Goal: Task Accomplishment & Management: Use online tool/utility

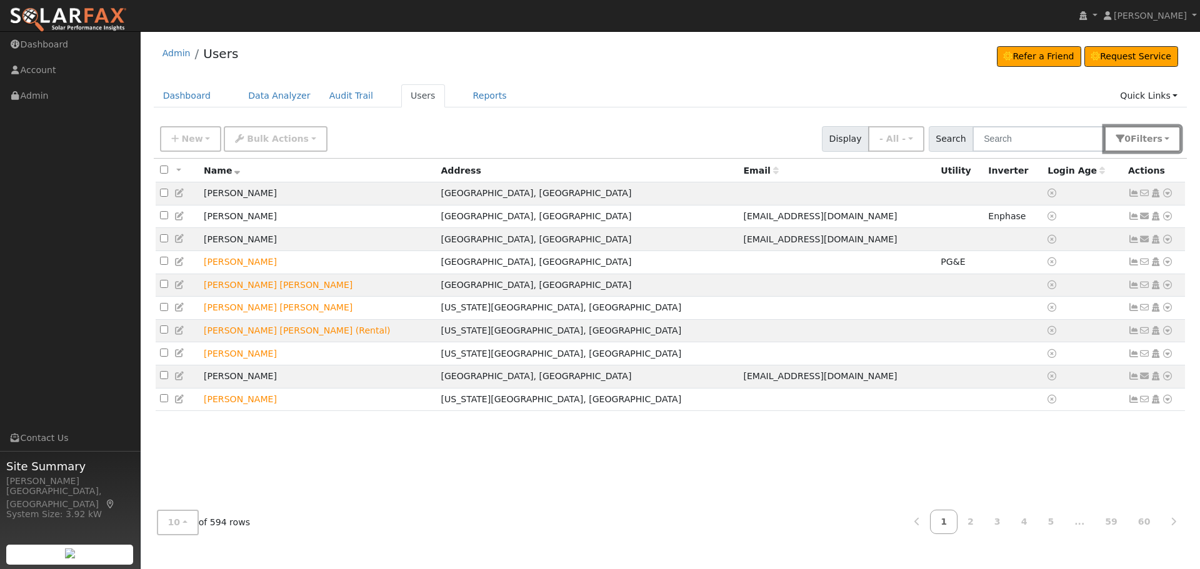
click at [1157, 140] on span "Filter s" at bounding box center [1147, 139] width 32 height 10
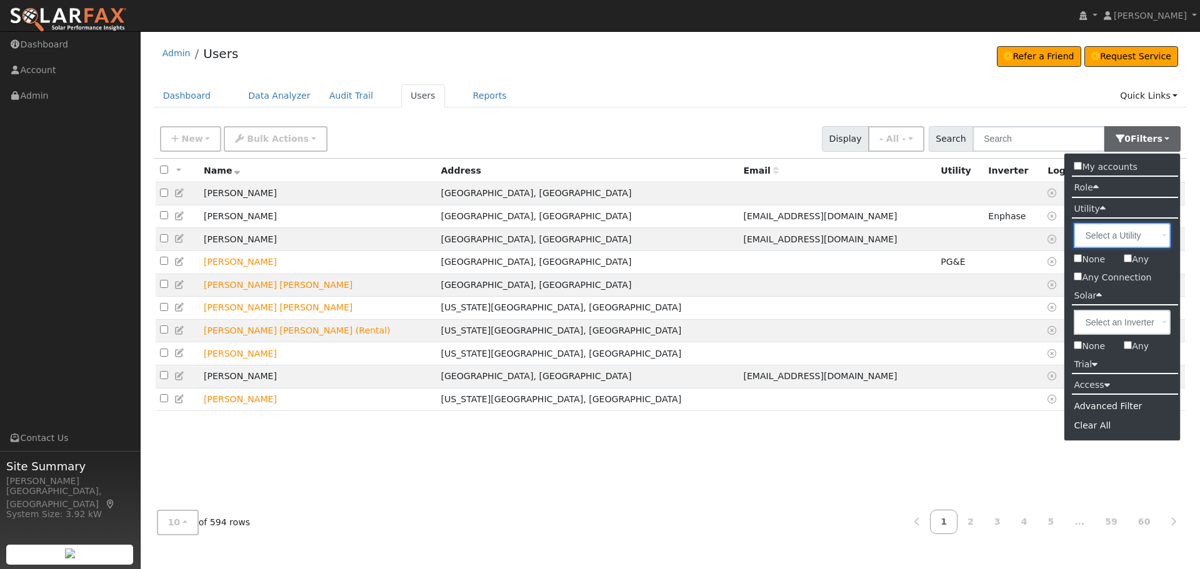
click at [1154, 239] on input "text" at bounding box center [1122, 235] width 97 height 25
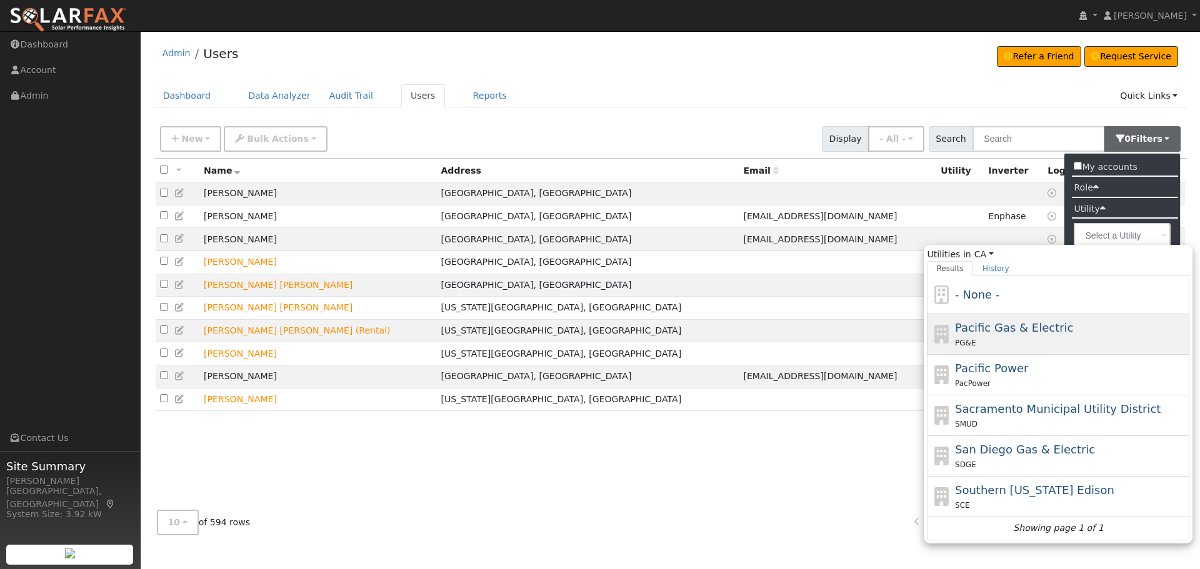
click at [1004, 327] on span "Pacific Gas & Electric" at bounding box center [1014, 327] width 118 height 13
click at [0, 0] on input "Utilities in CA All States AL AK AZ AR CA CO CT DE FL GA HI ID IL IN IA KS KY L…" at bounding box center [0, 0] width 0 height 0
type input "Pacific Gas & Electric"
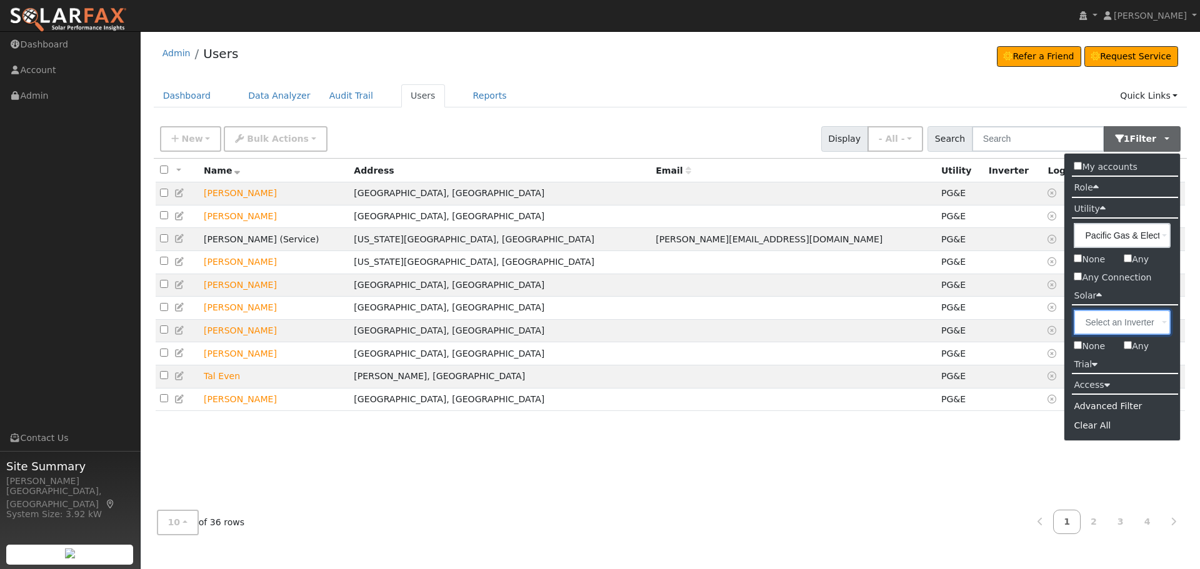
click at [1113, 319] on input "text" at bounding box center [1122, 322] width 97 height 25
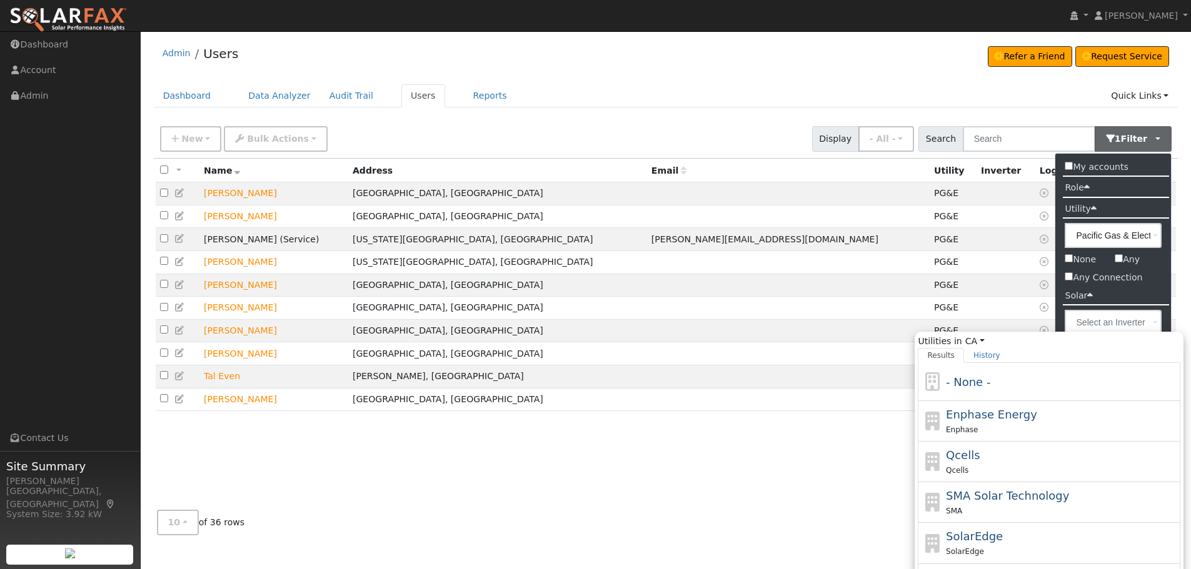
click at [1157, 289] on li "Solar" at bounding box center [1113, 296] width 116 height 18
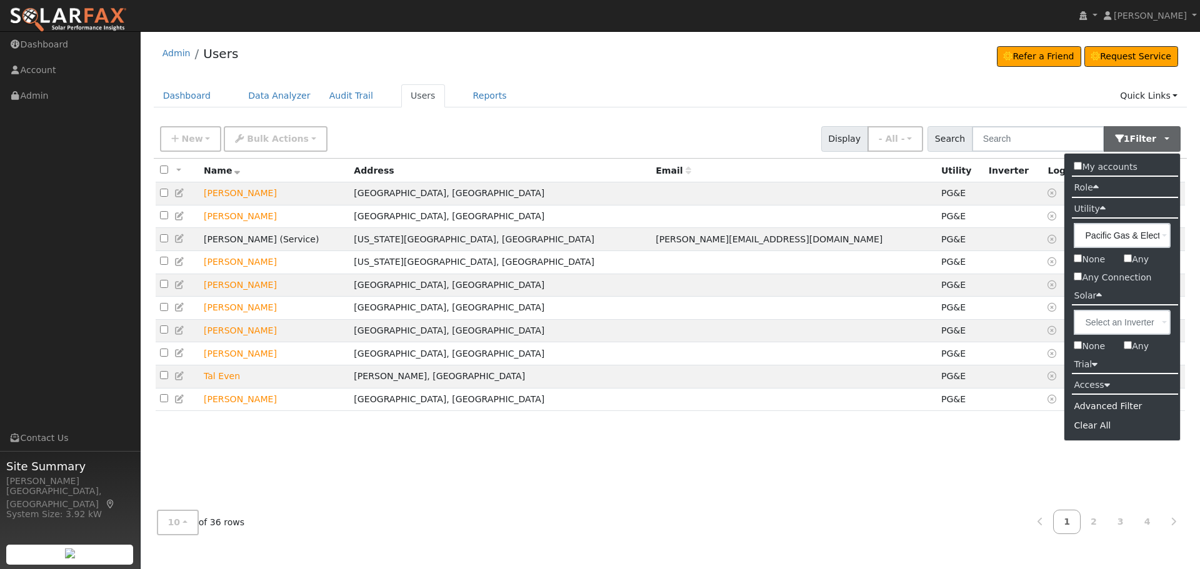
click at [887, 439] on div "All None All on page None on page Name Address Email Utility Inverter Login Age…" at bounding box center [671, 330] width 1034 height 342
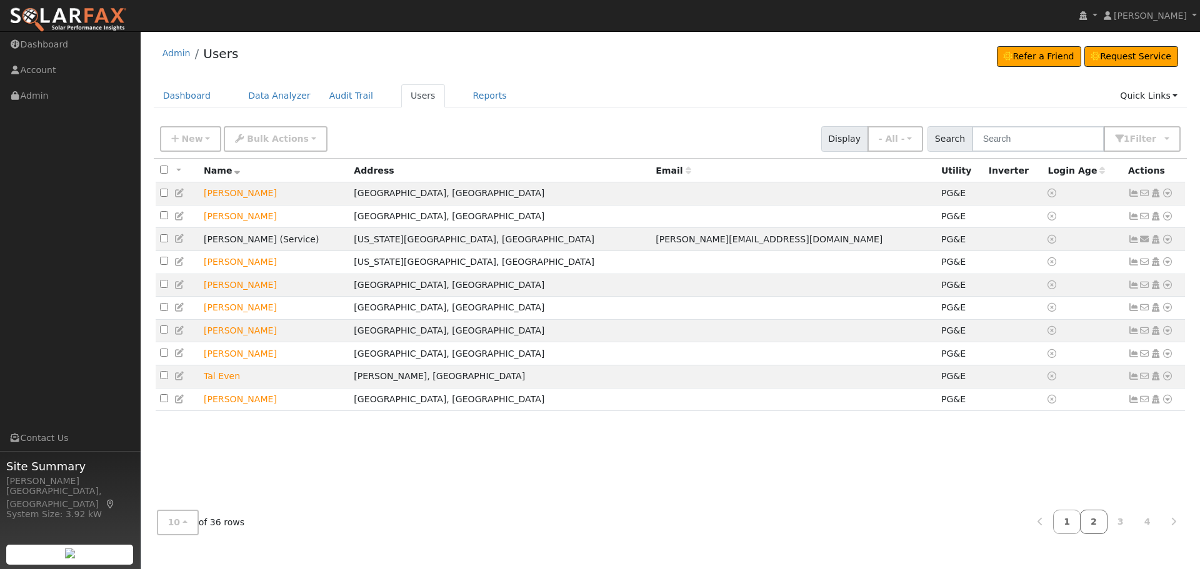
click at [1095, 522] on link "2" at bounding box center [1093, 522] width 27 height 24
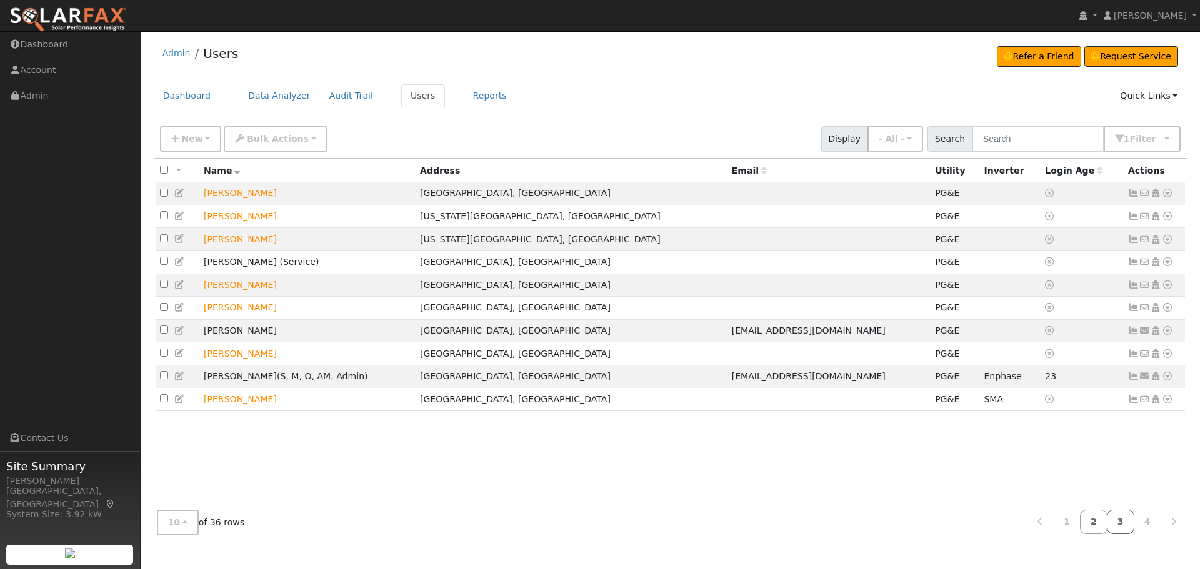
click at [1121, 524] on link "3" at bounding box center [1120, 522] width 27 height 24
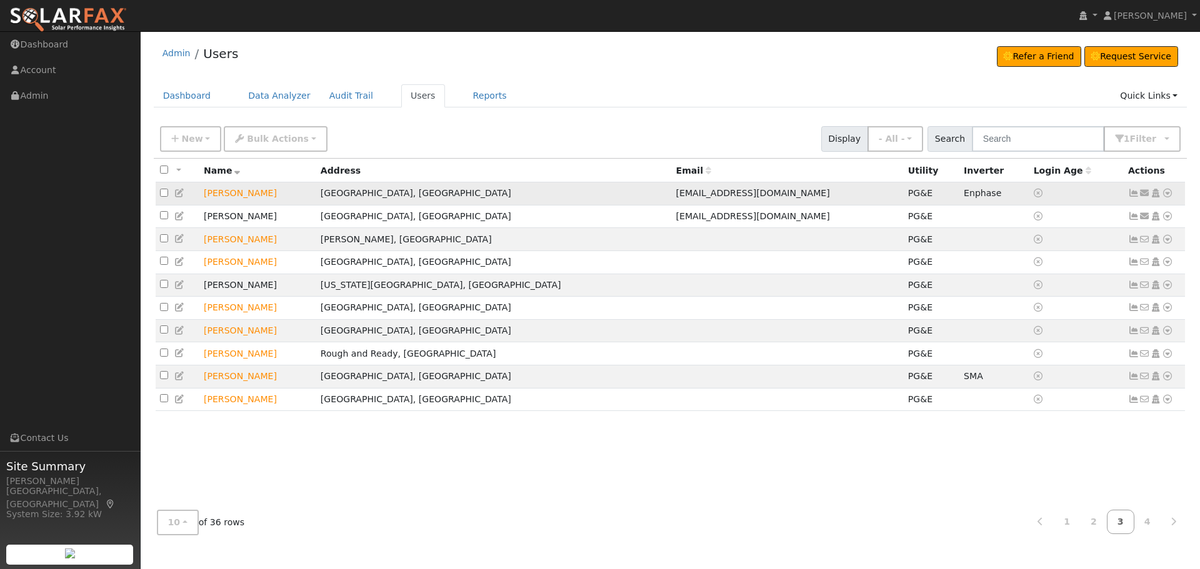
click at [1168, 197] on icon at bounding box center [1167, 193] width 11 height 9
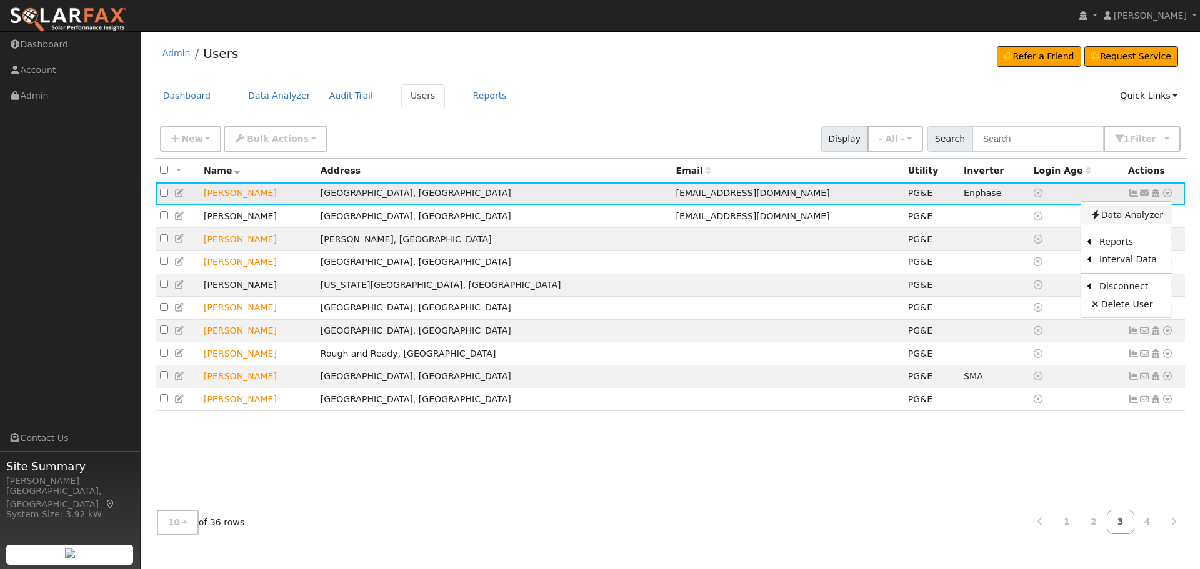
click at [1150, 217] on link "Data Analyzer" at bounding box center [1126, 214] width 91 height 17
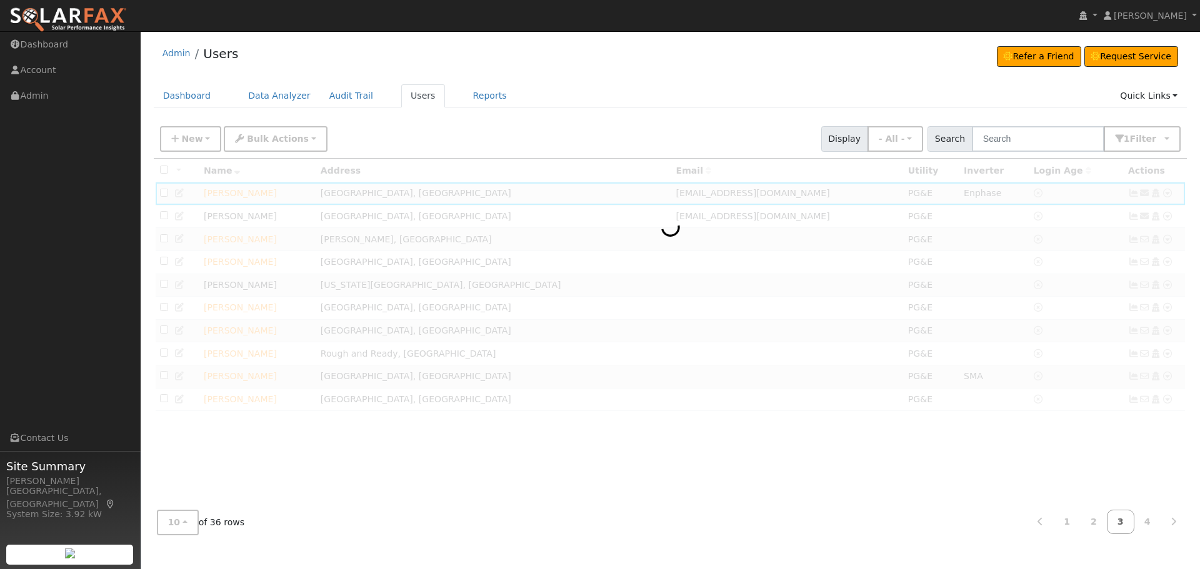
click at [716, 449] on div at bounding box center [671, 330] width 1034 height 342
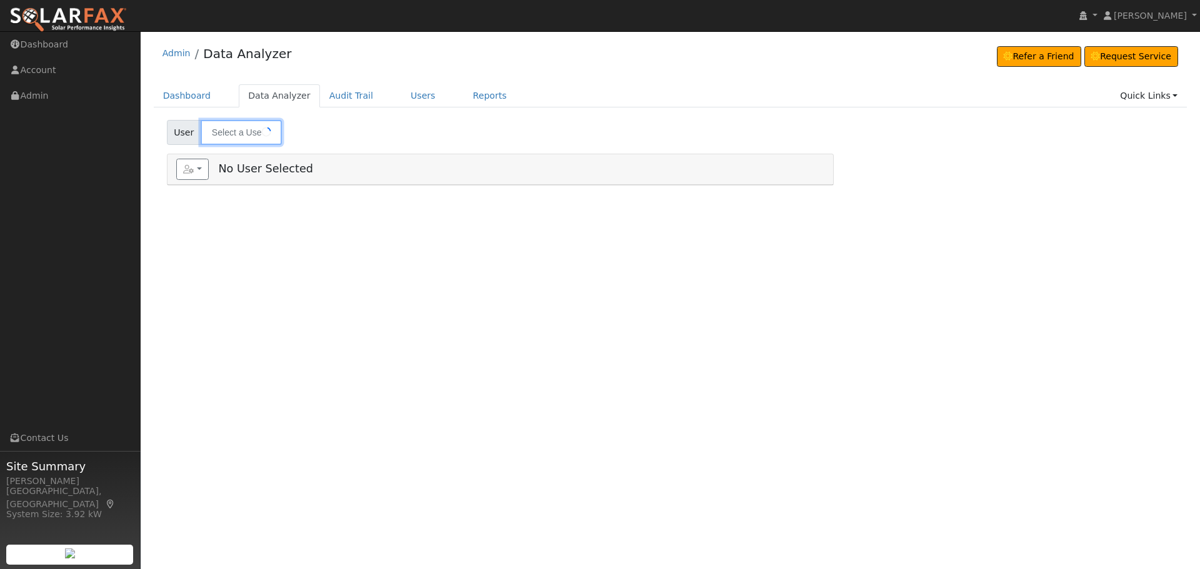
type input "Tara Osbourn"
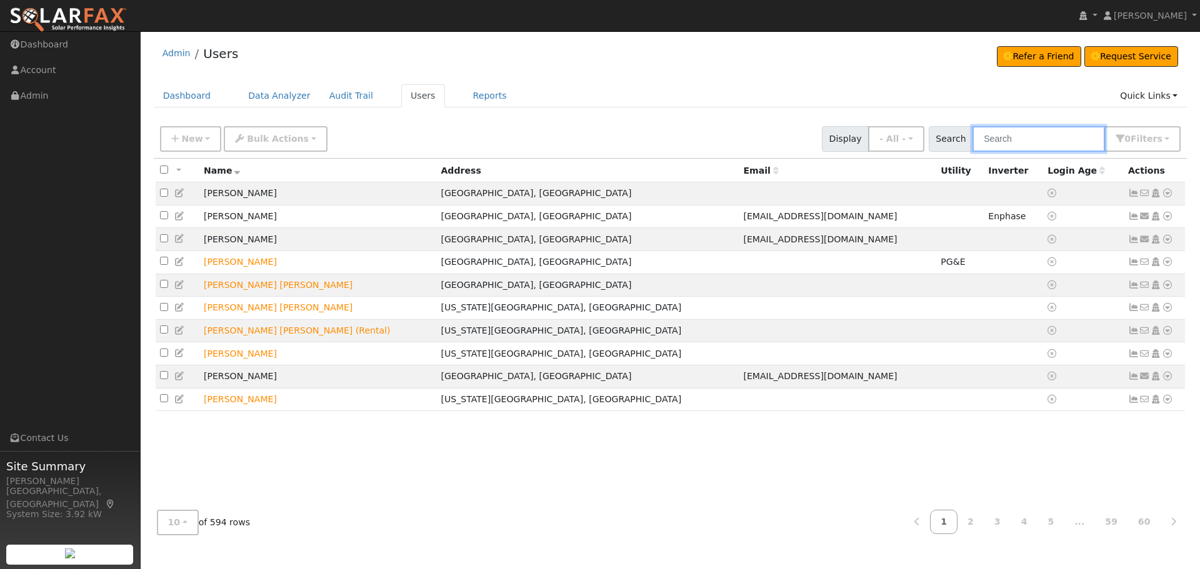
click at [1017, 139] on input "text" at bounding box center [1038, 139] width 132 height 26
click at [975, 520] on link "2" at bounding box center [970, 522] width 27 height 24
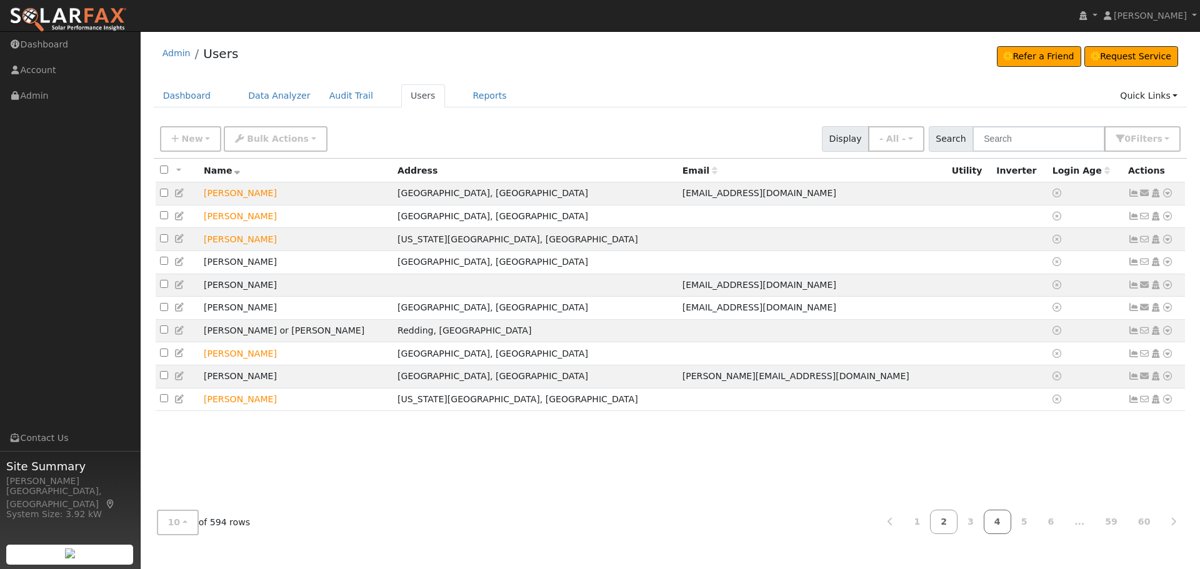
click at [1011, 523] on link "4" at bounding box center [997, 522] width 27 height 24
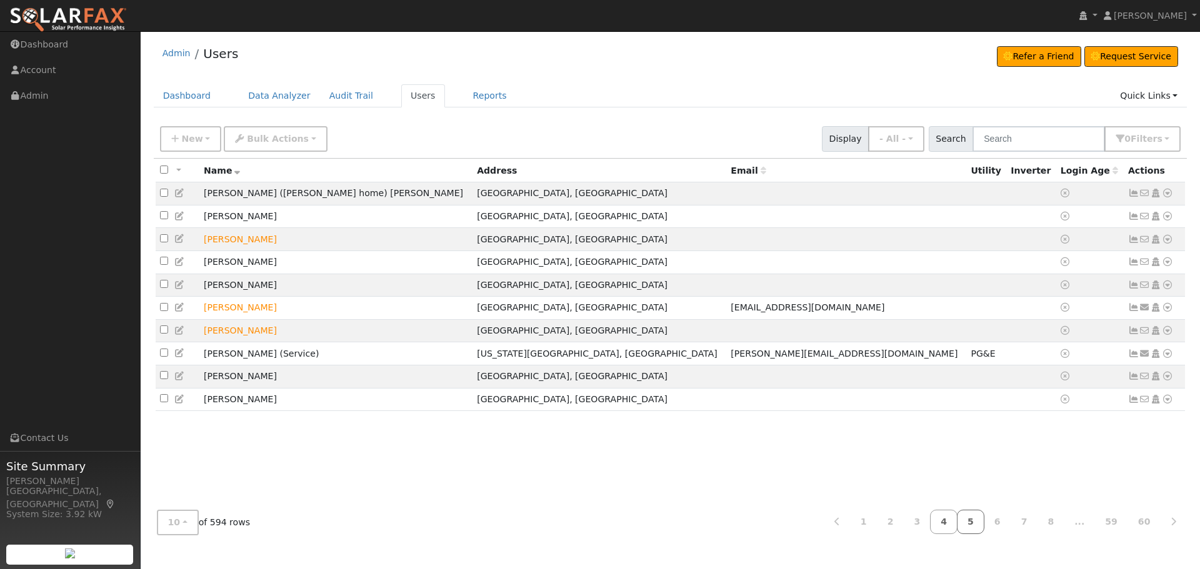
click at [979, 522] on link "5" at bounding box center [970, 522] width 27 height 24
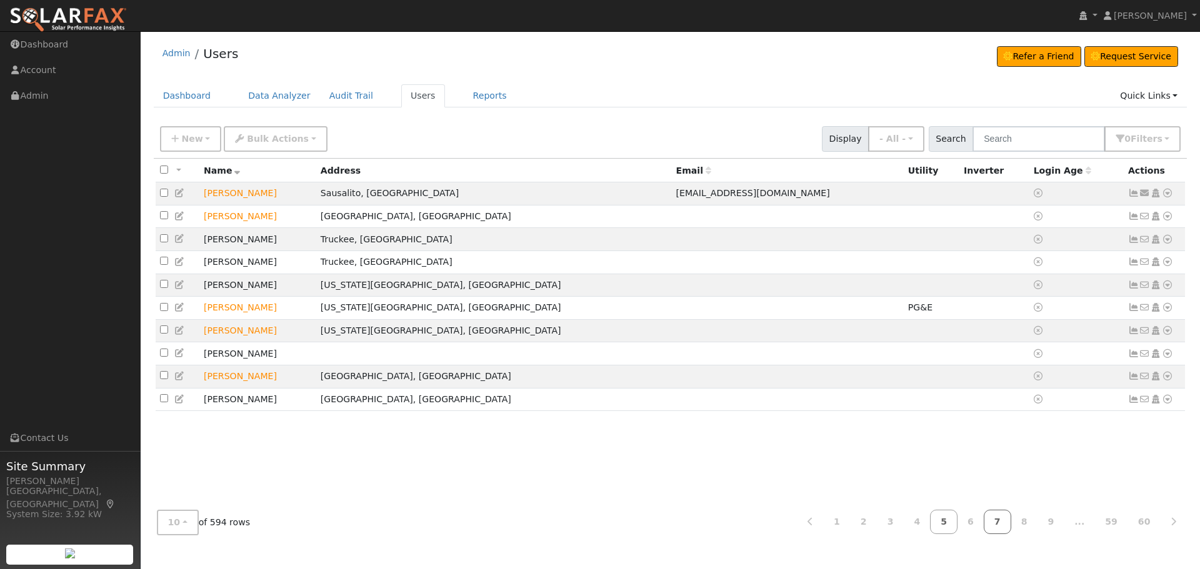
click at [1002, 524] on link "7" at bounding box center [997, 522] width 27 height 24
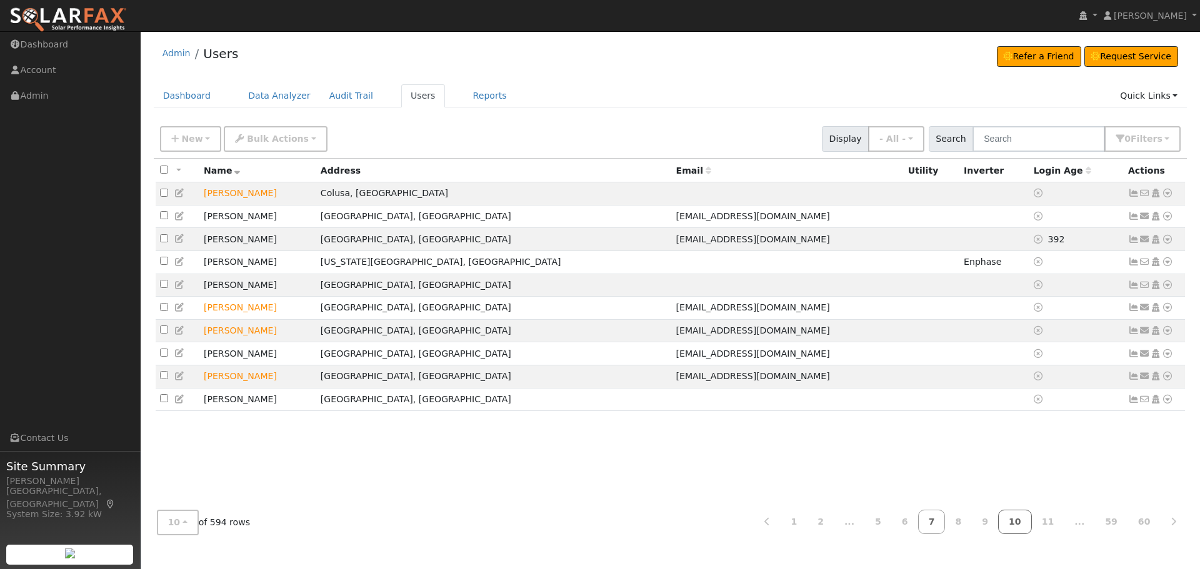
click at [1032, 524] on link "10" at bounding box center [1015, 522] width 34 height 24
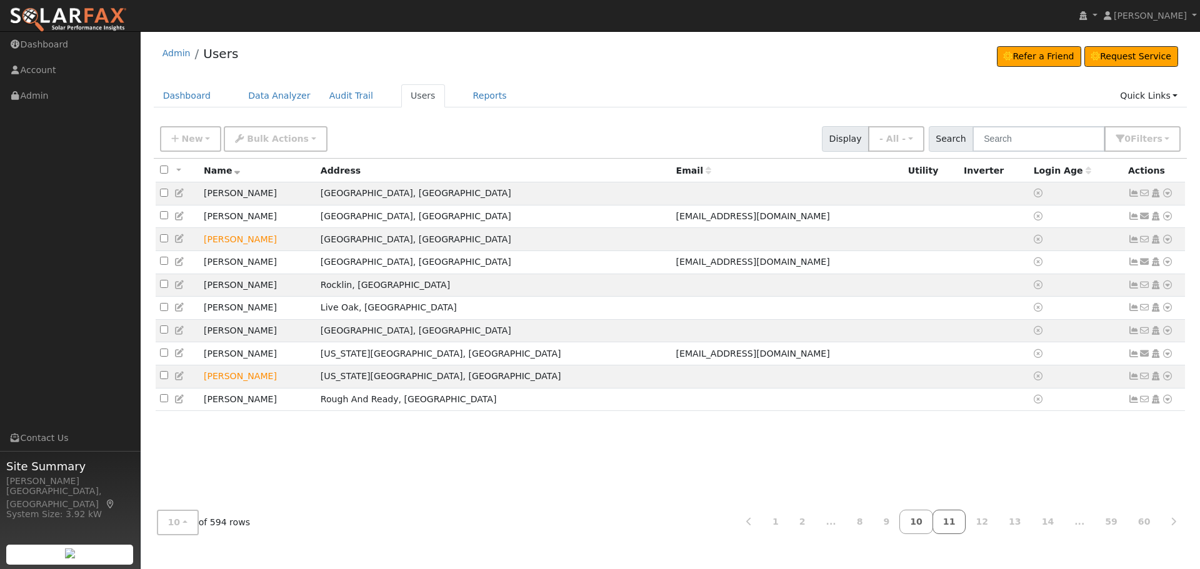
click at [966, 522] on link "11" at bounding box center [949, 522] width 34 height 24
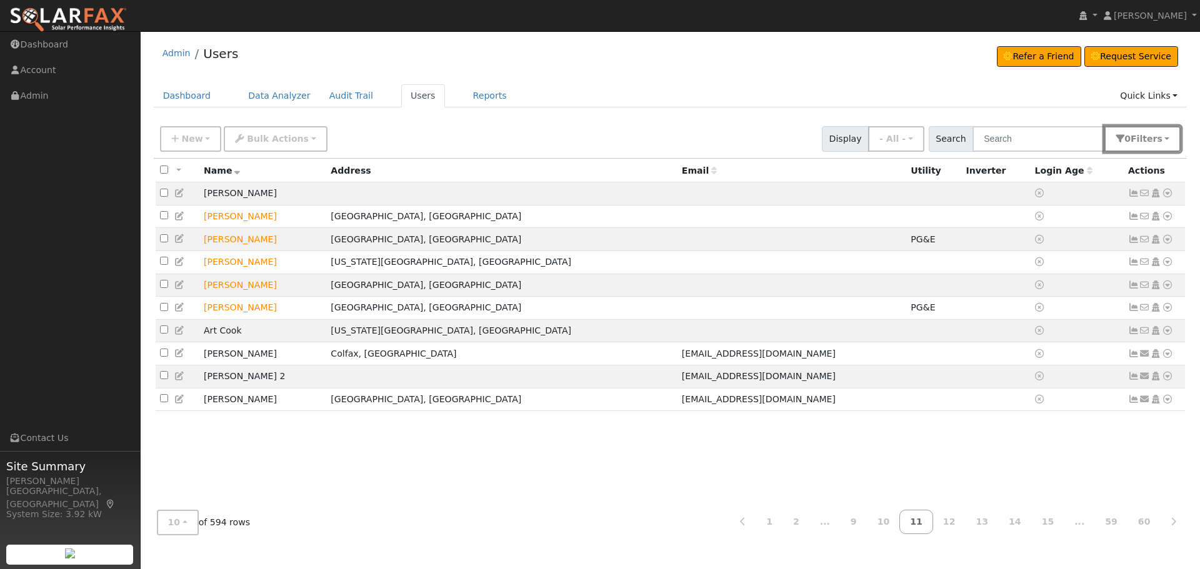
click at [1142, 137] on span "Filter s" at bounding box center [1147, 139] width 32 height 10
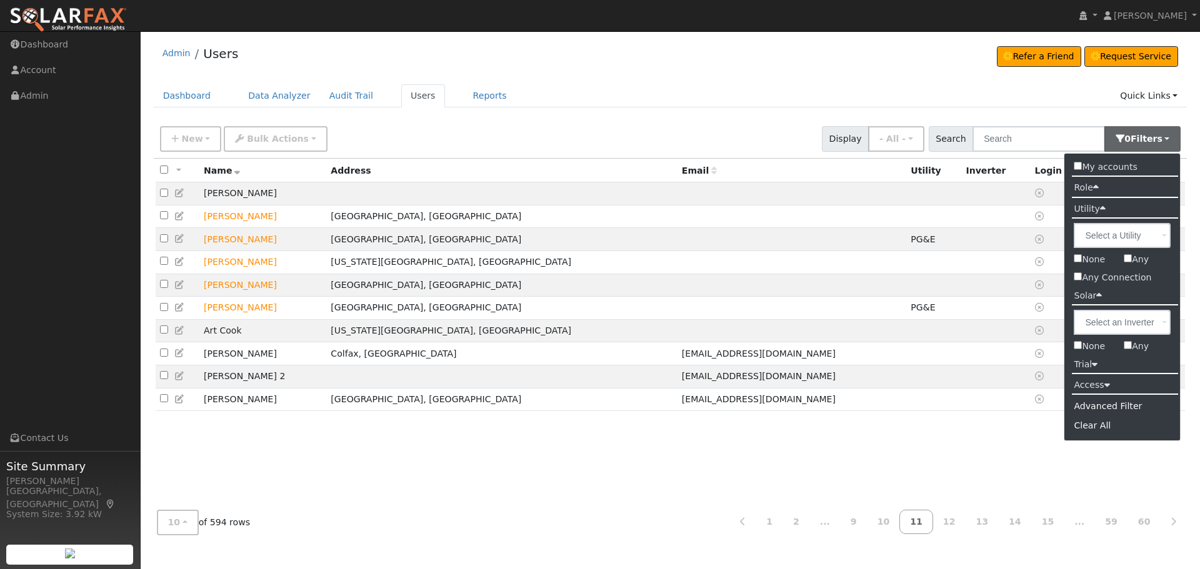
click at [425, 489] on div "All None All on page None on page Name Address Email Utility Inverter Login Age…" at bounding box center [671, 330] width 1034 height 342
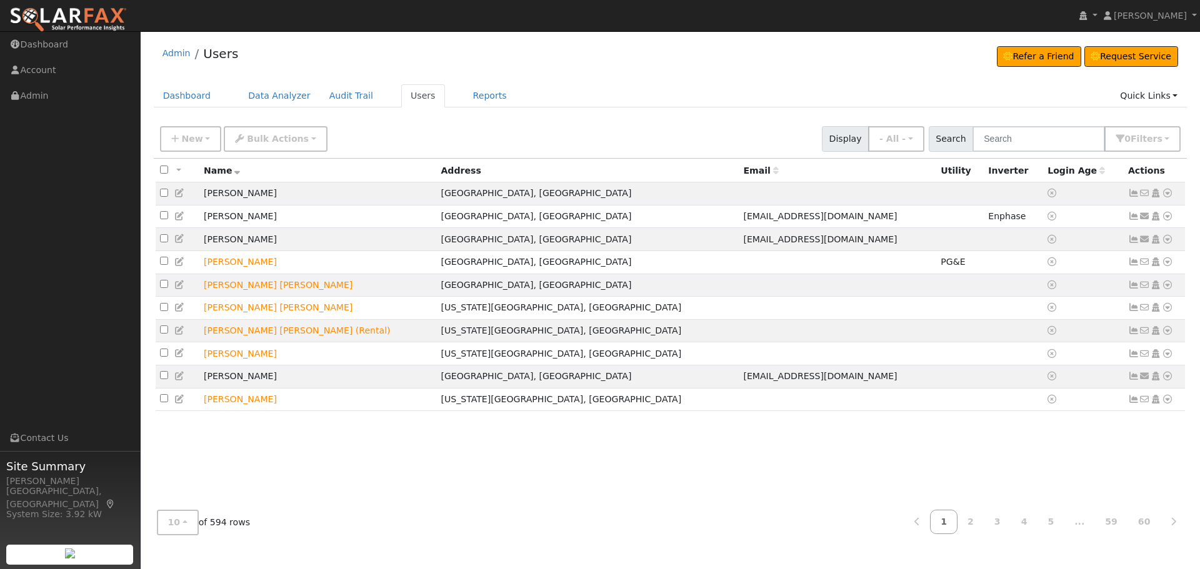
click at [1035, 126] on div "New Add User Quick Add Quick Connect Quick Convert Lead Bulk Actions Send Email…" at bounding box center [670, 137] width 1026 height 30
click at [1028, 143] on input "text" at bounding box center [1038, 139] width 132 height 26
type input "abele"
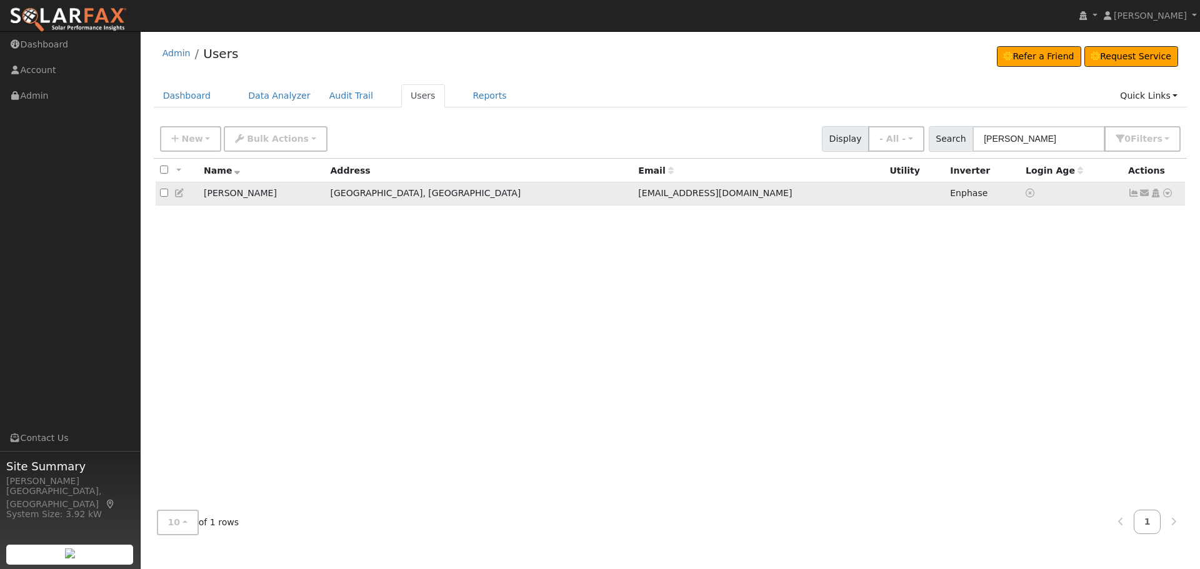
click at [1168, 197] on icon at bounding box center [1167, 193] width 11 height 9
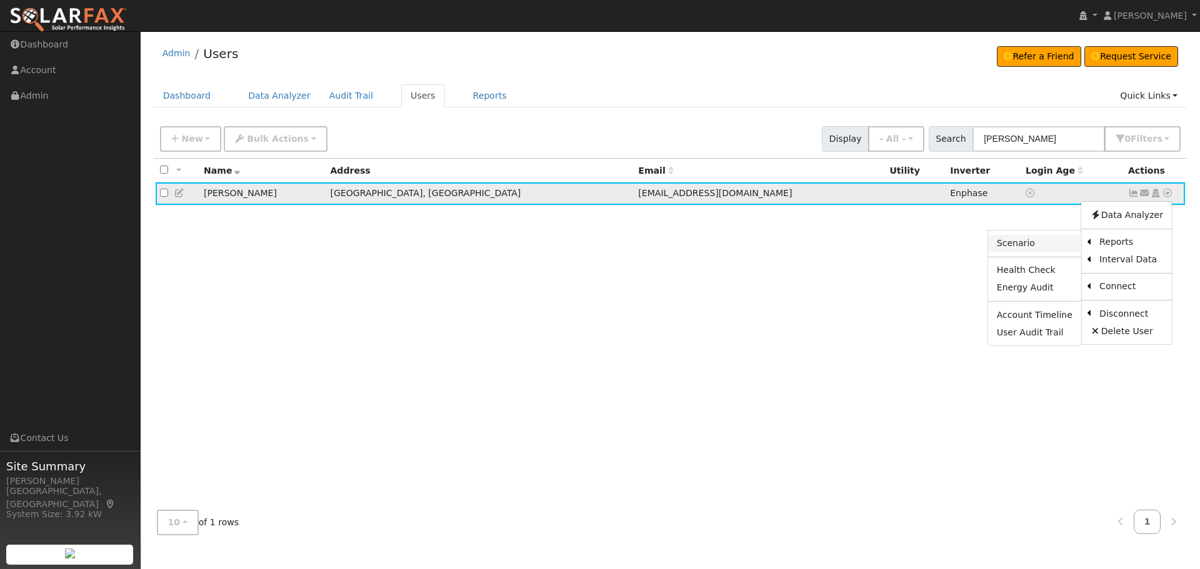
click at [1051, 247] on link "Scenario" at bounding box center [1034, 243] width 93 height 17
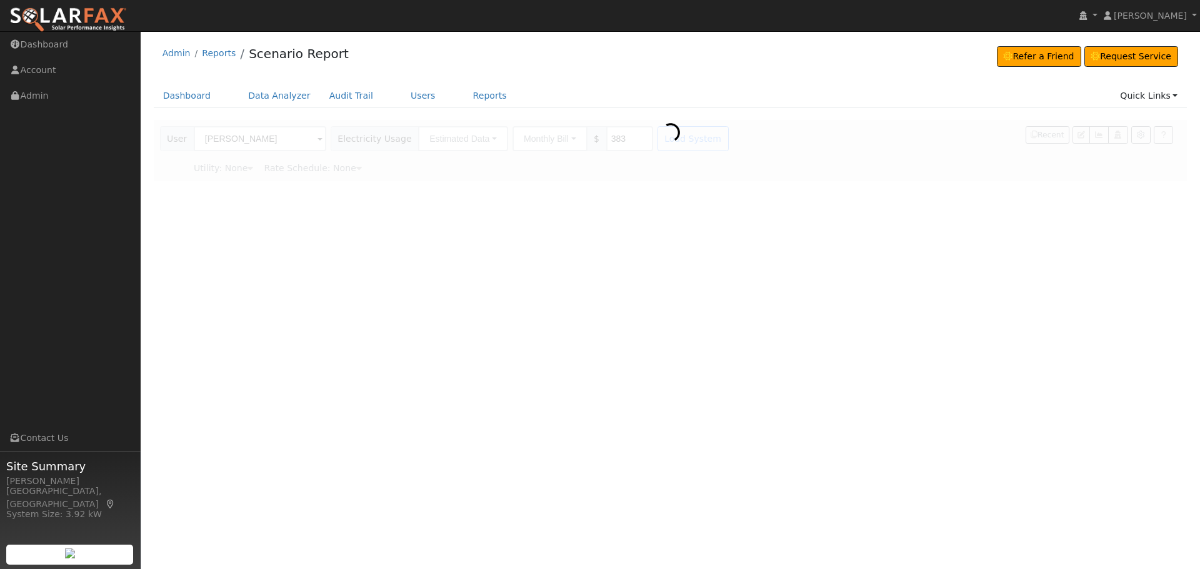
type input "Pacific Gas & Electric"
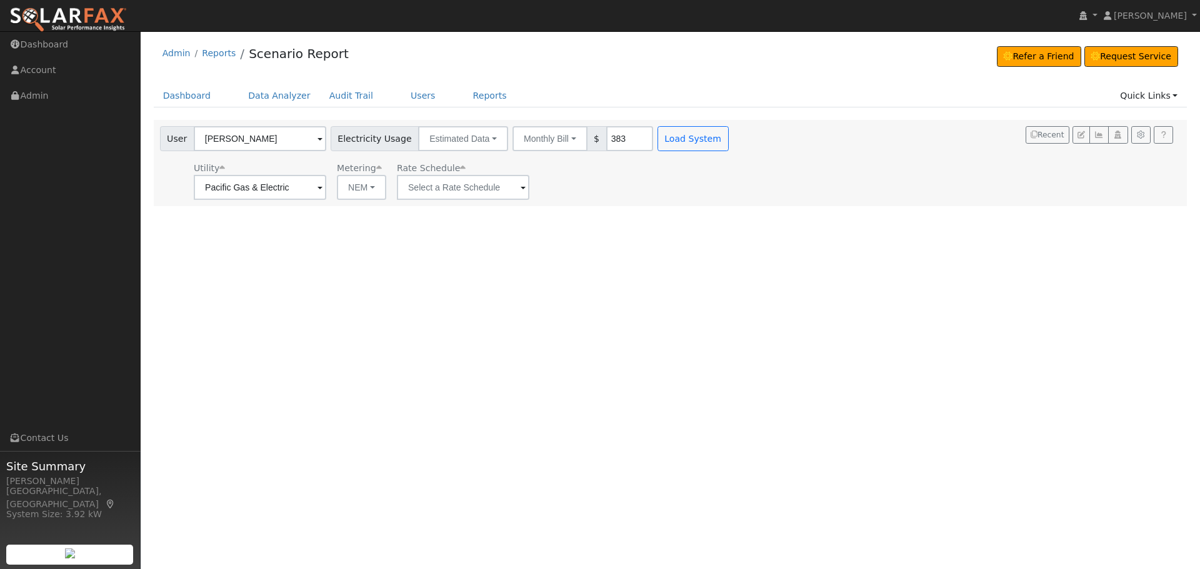
click at [1014, 291] on div "User Profile First name Last name Email Email Notifications No Emails No Emails…" at bounding box center [670, 300] width 1059 height 538
click at [379, 186] on button "NEM" at bounding box center [361, 187] width 49 height 25
click at [354, 213] on link "NEM" at bounding box center [379, 214] width 87 height 17
click at [450, 192] on input "text" at bounding box center [463, 187] width 132 height 25
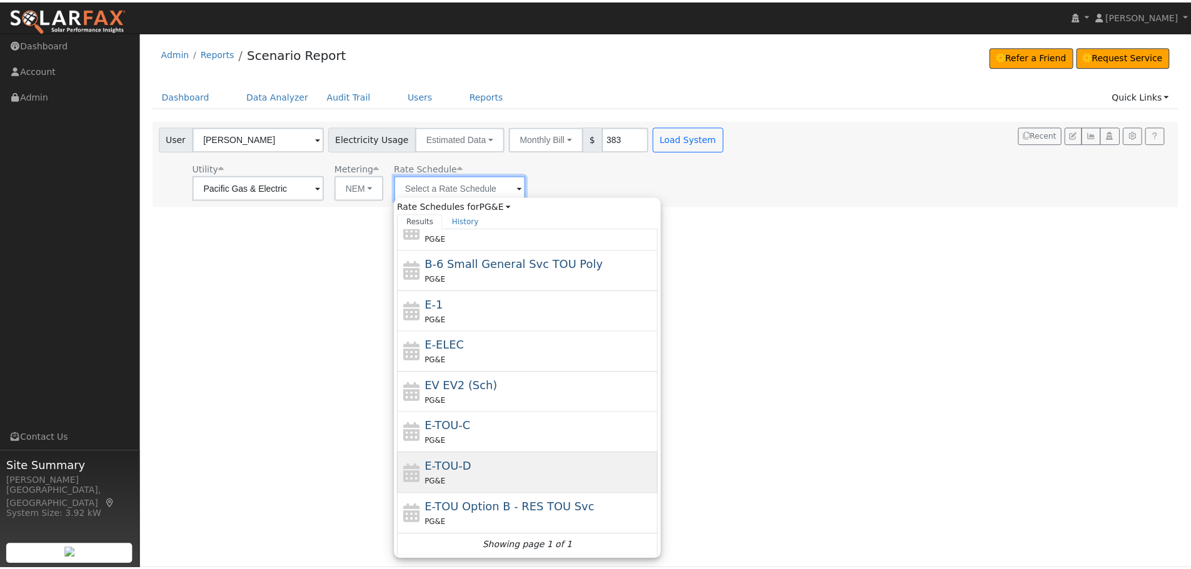
scroll to position [177, 0]
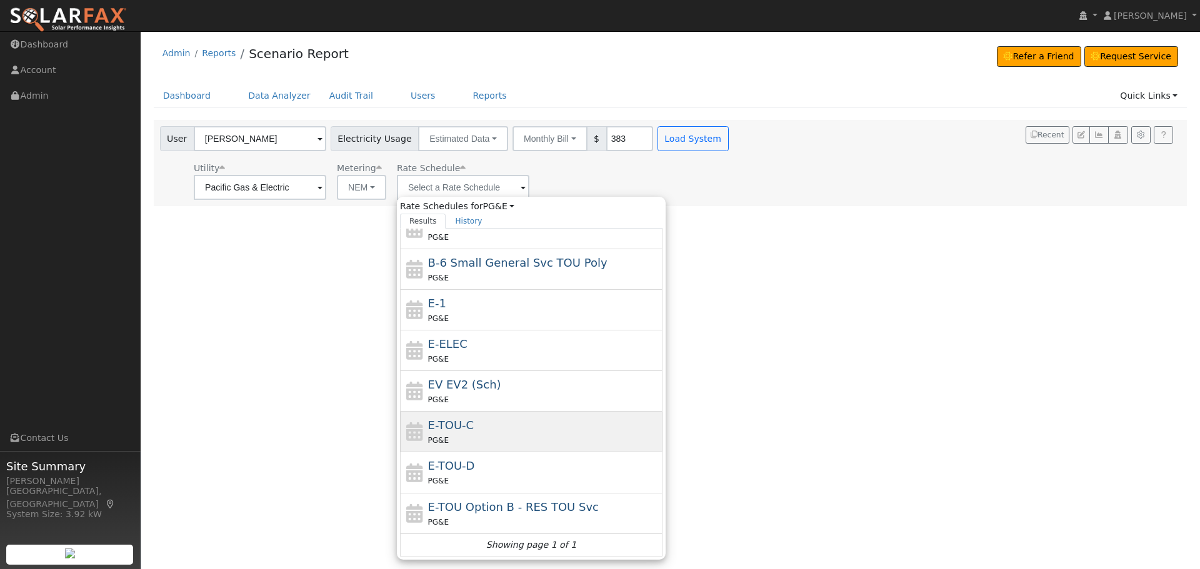
click at [443, 427] on span "E-TOU-C" at bounding box center [451, 425] width 46 height 13
type input "E-TOU-C"
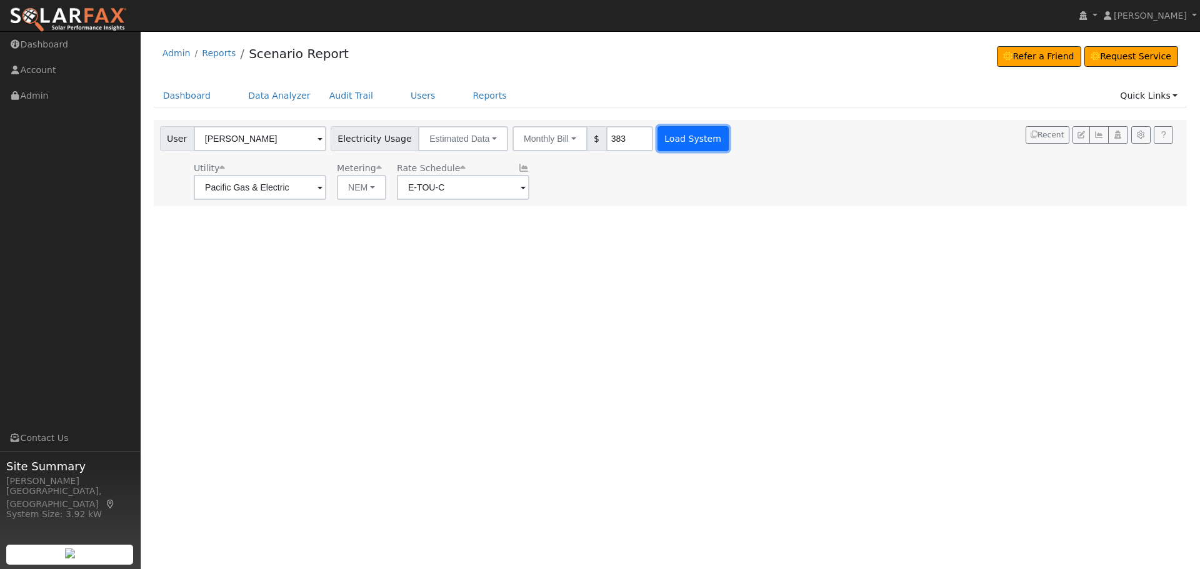
click at [687, 133] on button "Load System" at bounding box center [692, 138] width 71 height 25
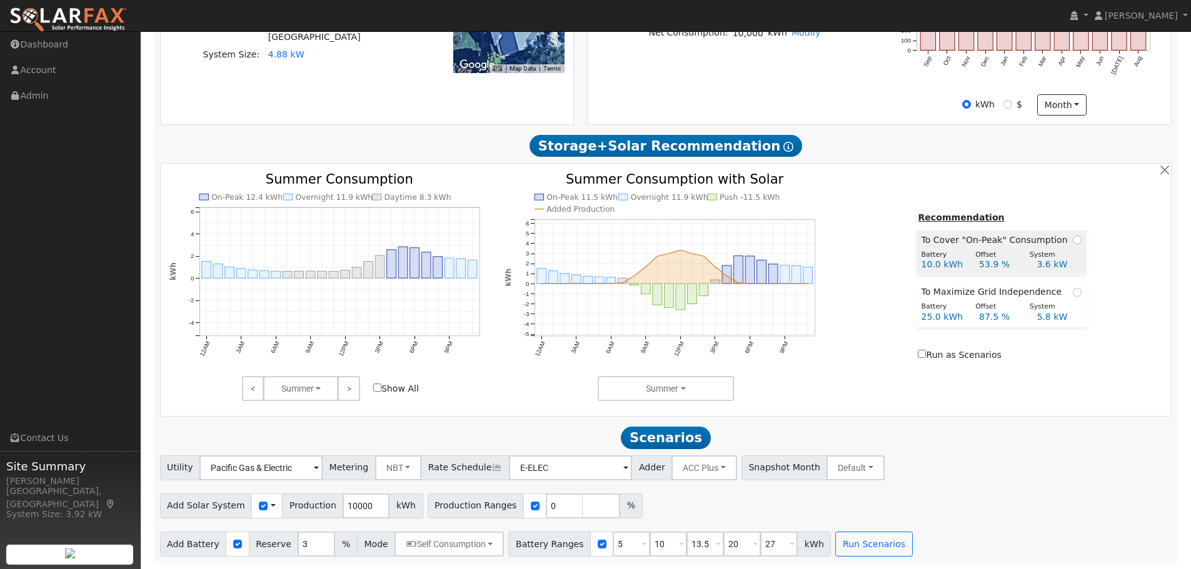
scroll to position [0, 0]
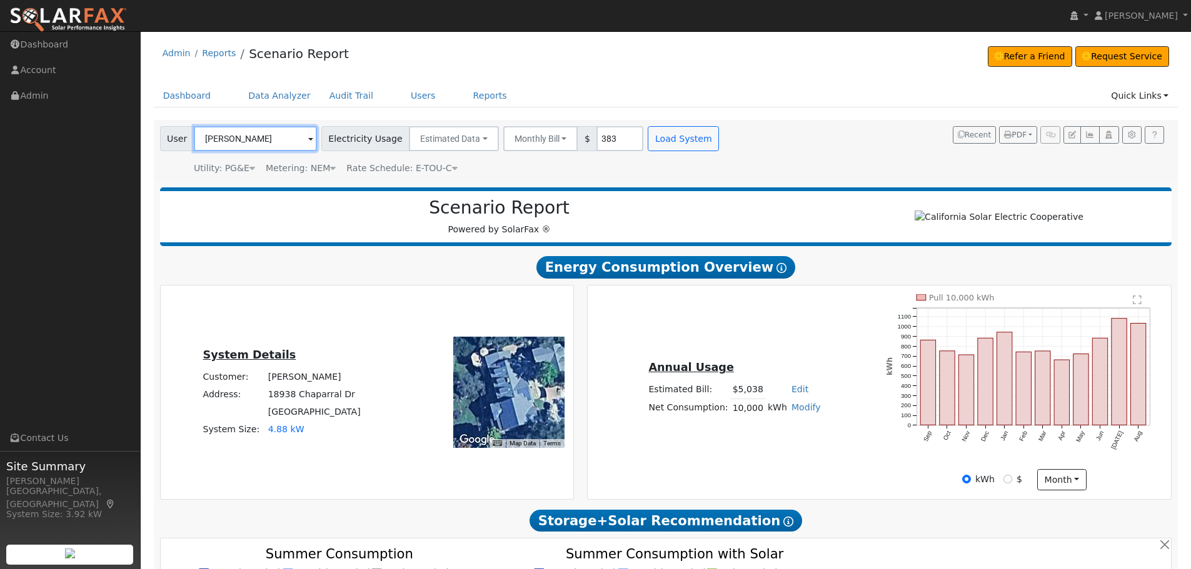
click at [225, 147] on input "[PERSON_NAME]" at bounding box center [255, 138] width 123 height 25
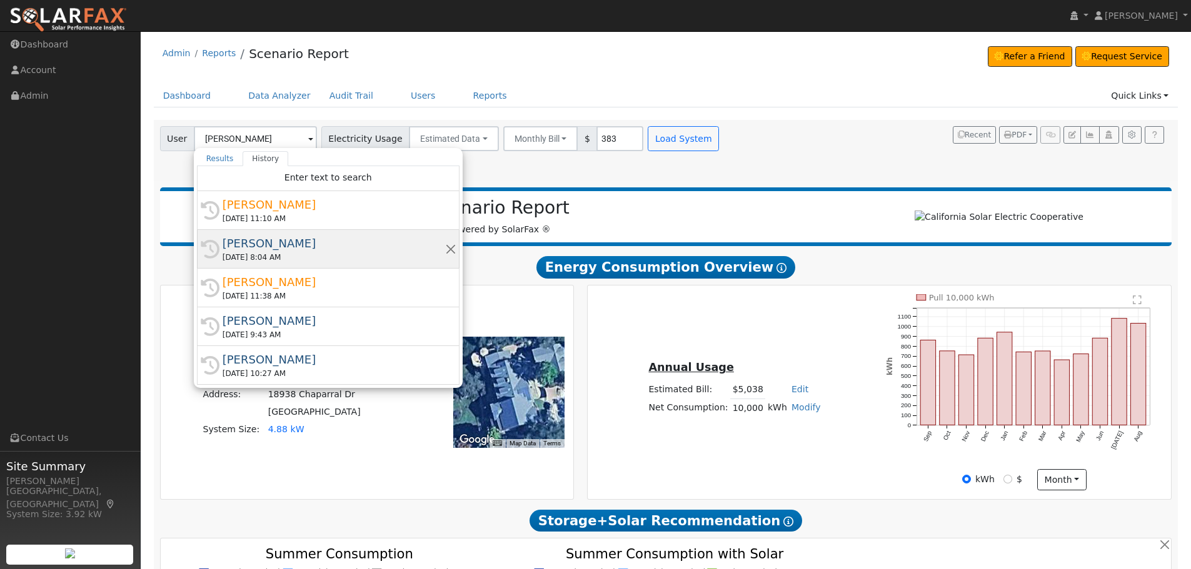
click at [239, 241] on div "[PERSON_NAME]" at bounding box center [333, 243] width 222 height 17
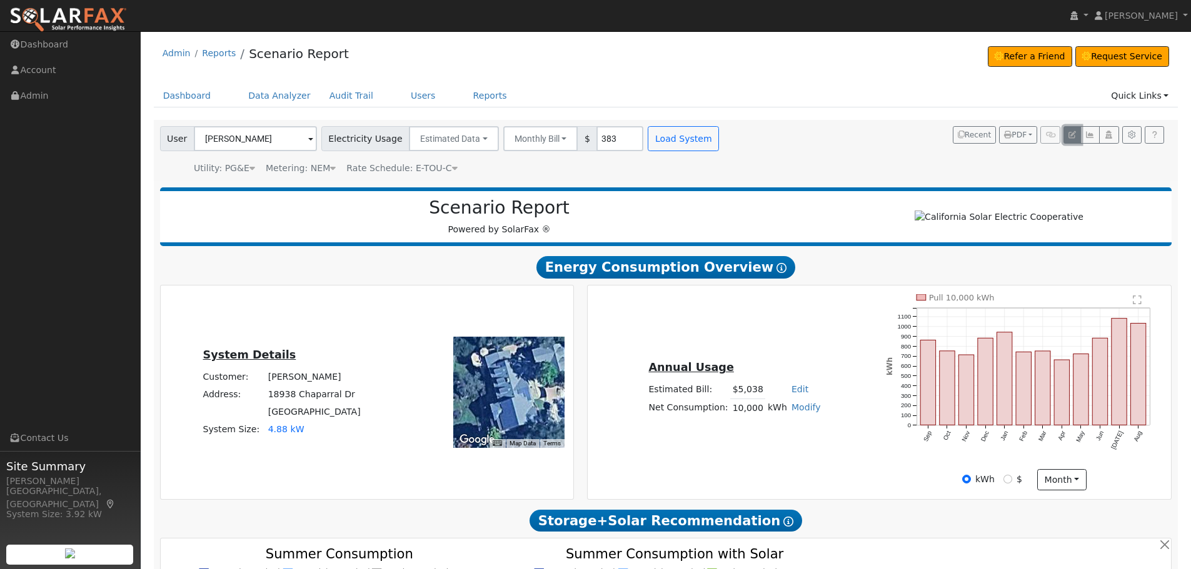
click at [1065, 136] on button "button" at bounding box center [1071, 134] width 17 height 17
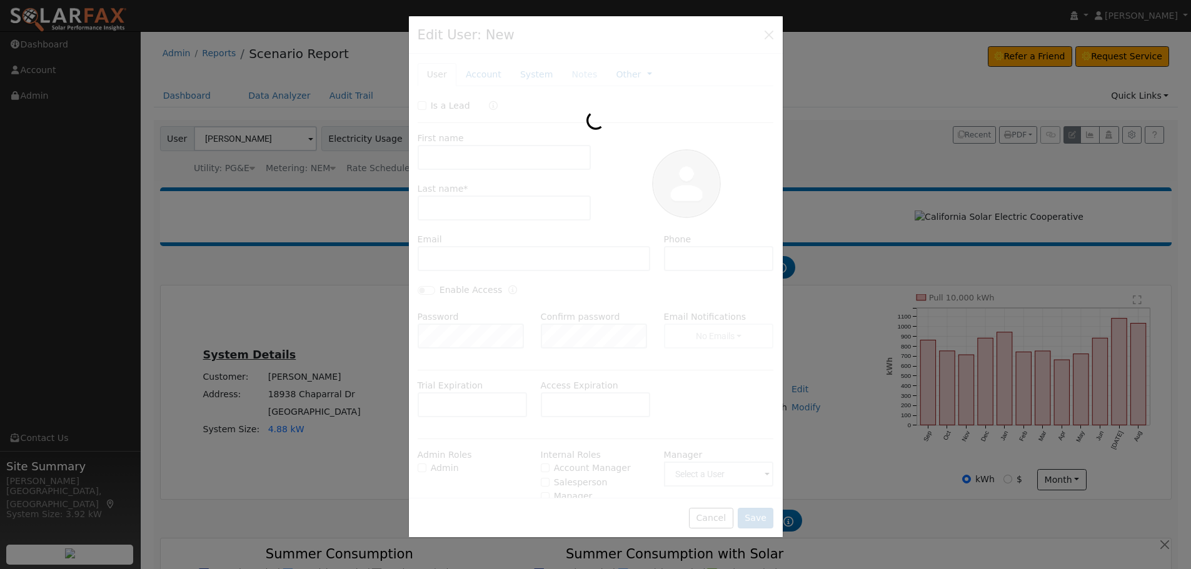
type input "Liana"
type input "Abele"
type input "[EMAIL_ADDRESS][DOMAIN_NAME]"
type input "925-788-8915"
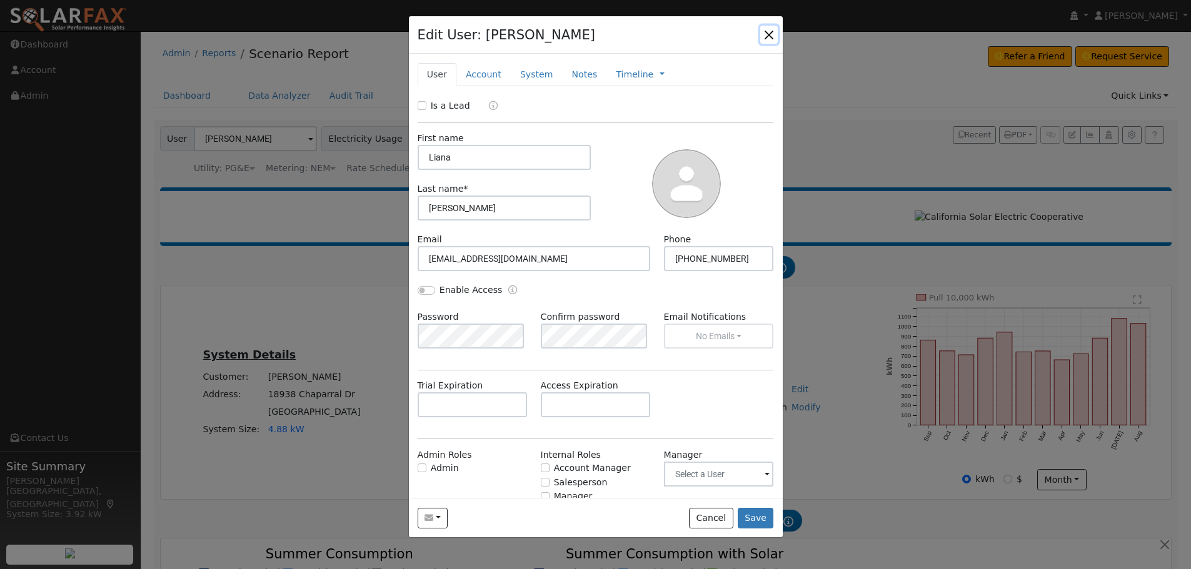
click at [766, 34] on button "button" at bounding box center [768, 34] width 17 height 17
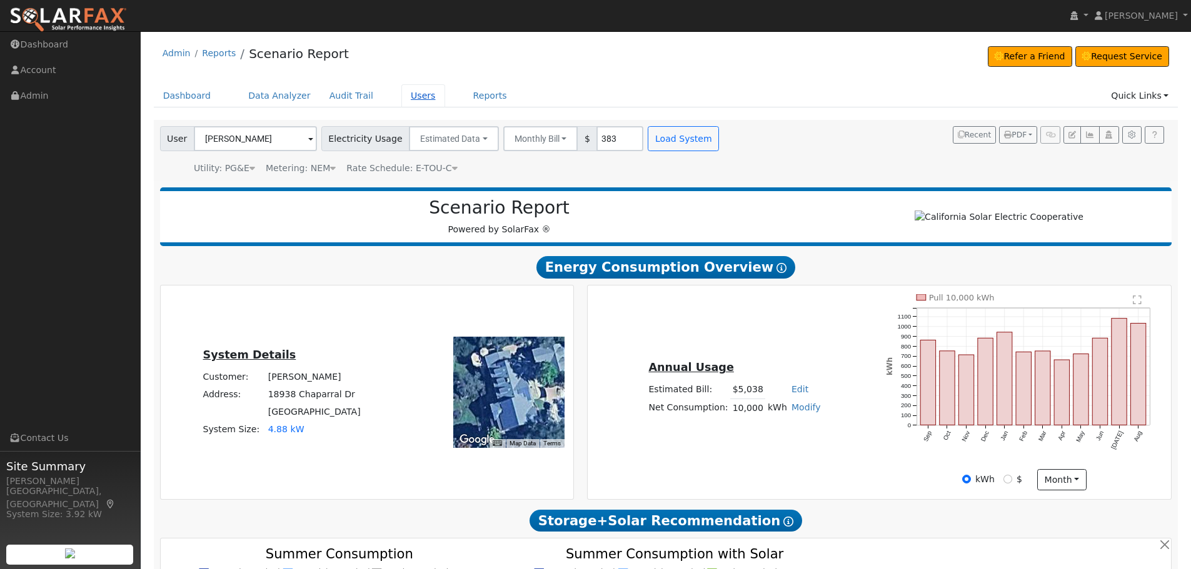
click at [411, 91] on link "Users" at bounding box center [423, 95] width 44 height 23
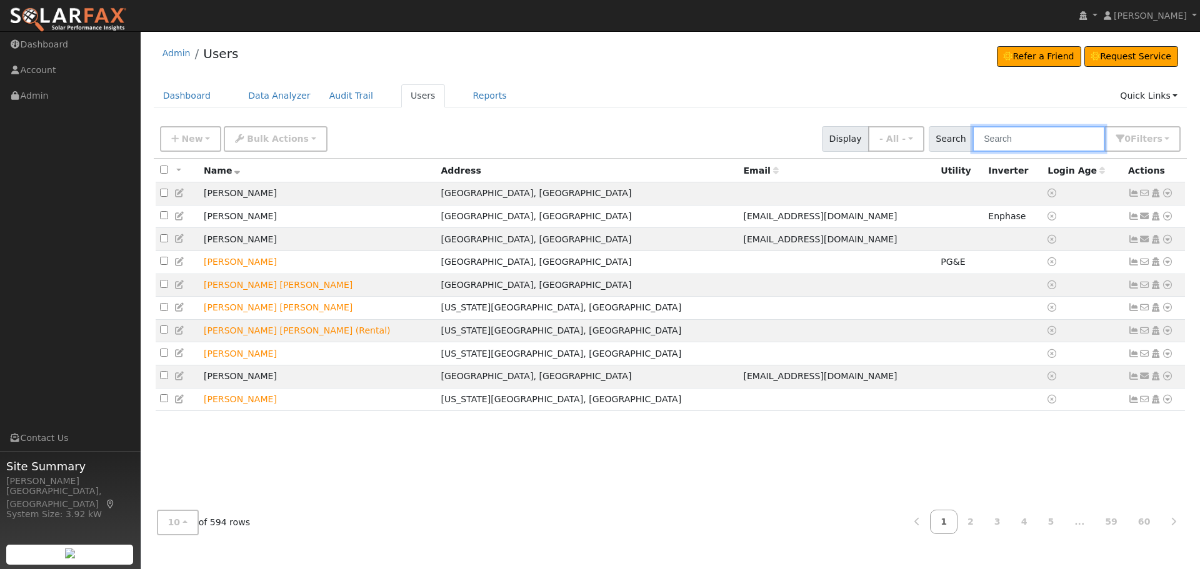
click at [1036, 141] on input "text" at bounding box center [1038, 139] width 132 height 26
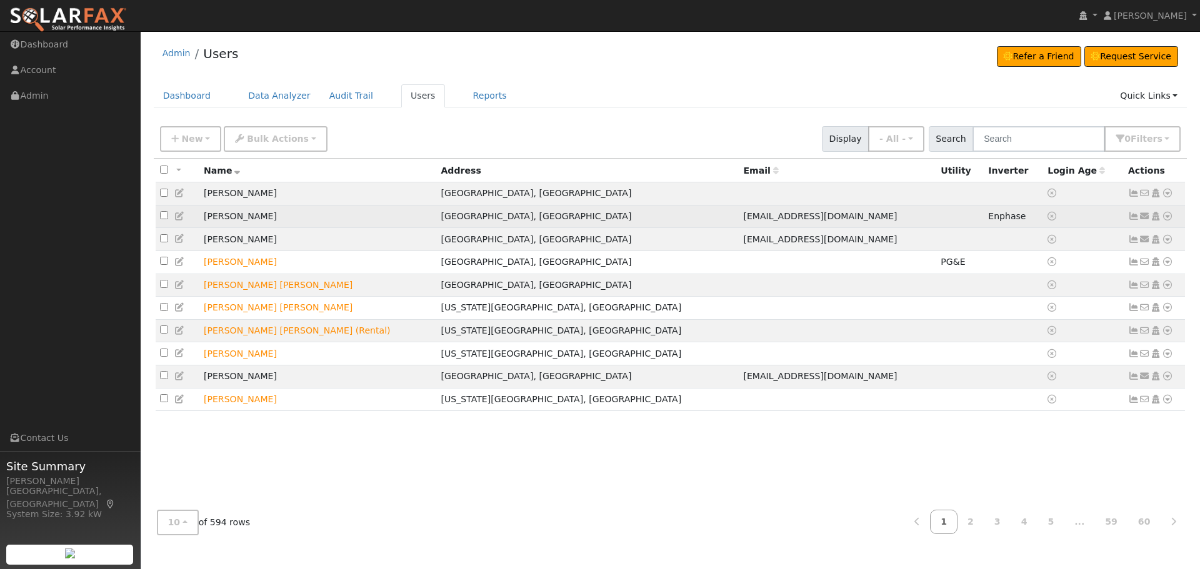
click at [1168, 221] on icon at bounding box center [1167, 216] width 11 height 9
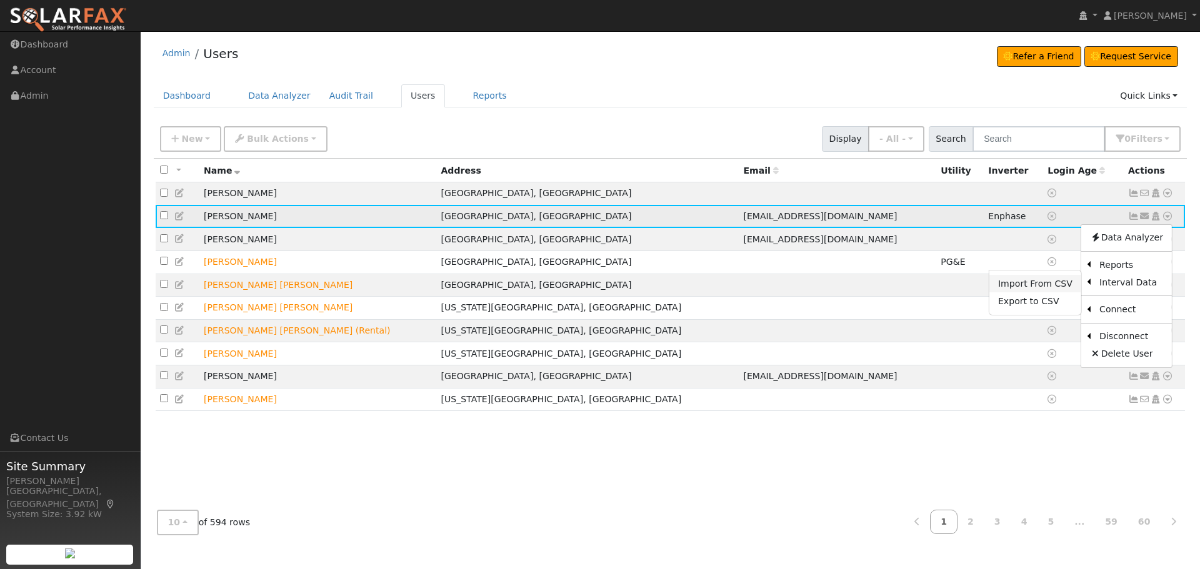
click at [1013, 285] on link "Import From CSV" at bounding box center [1035, 283] width 92 height 17
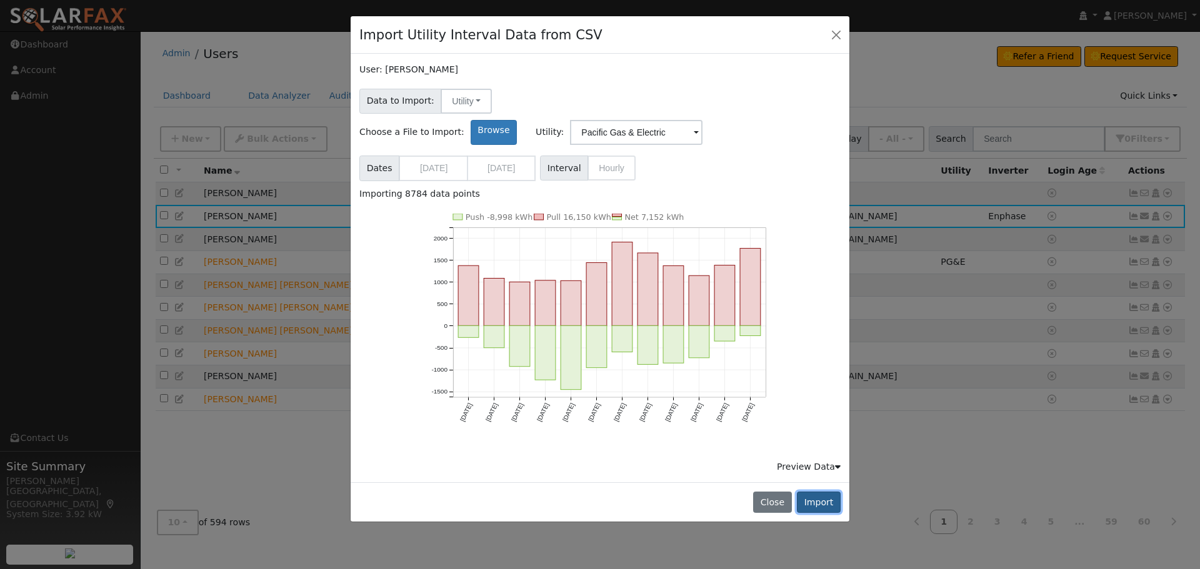
click at [826, 492] on button "Import" at bounding box center [819, 502] width 44 height 21
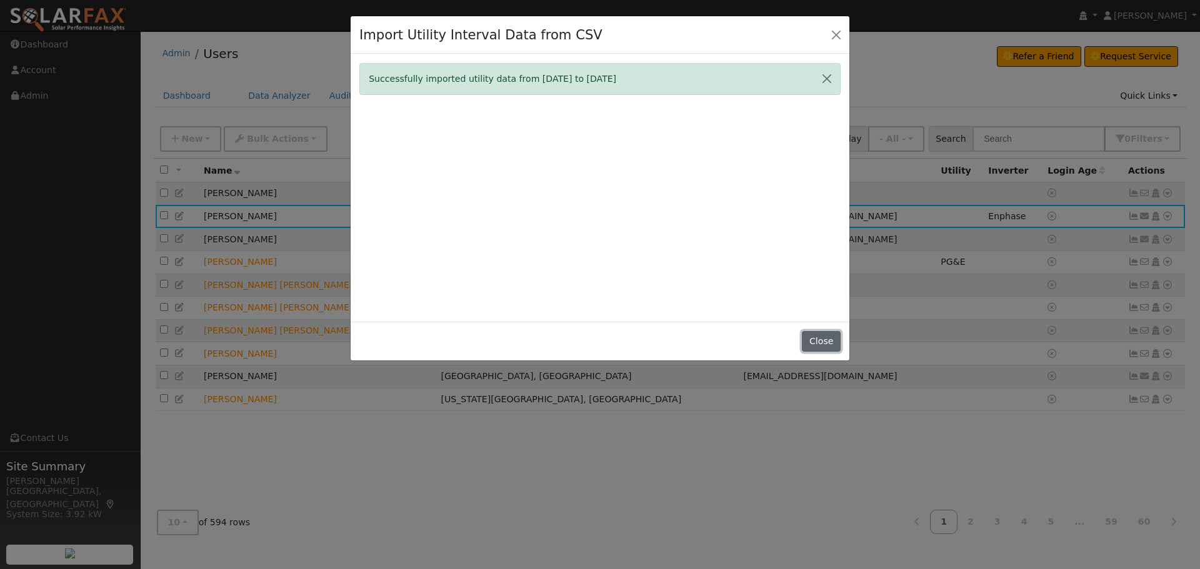
click at [831, 338] on button "Close" at bounding box center [821, 341] width 38 height 21
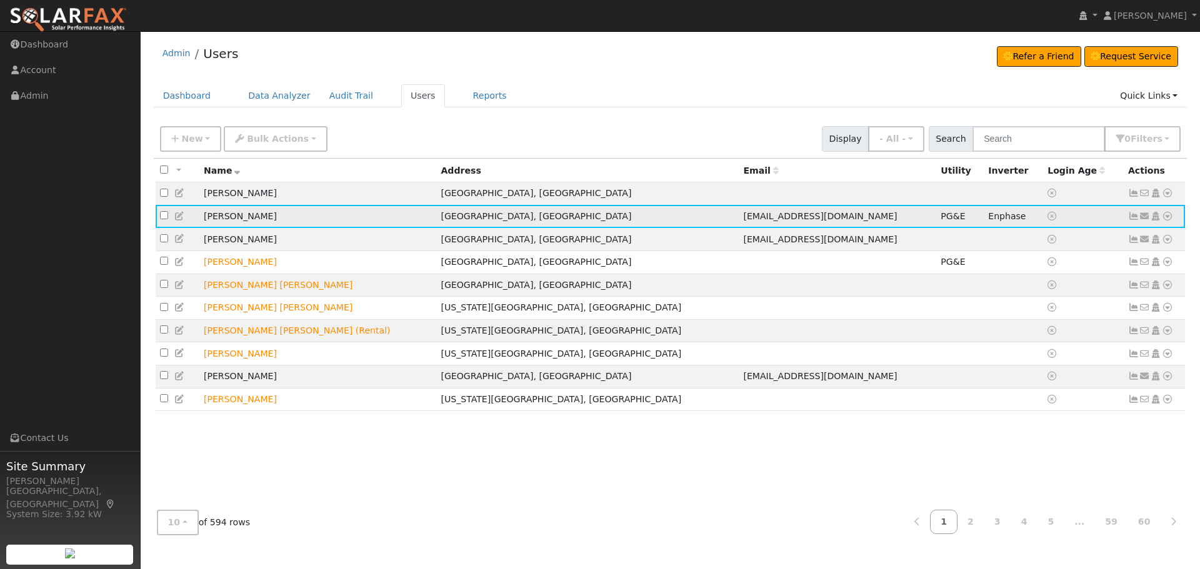
click at [1170, 218] on icon at bounding box center [1167, 216] width 11 height 9
click at [1039, 266] on link "Scenario" at bounding box center [1034, 265] width 93 height 17
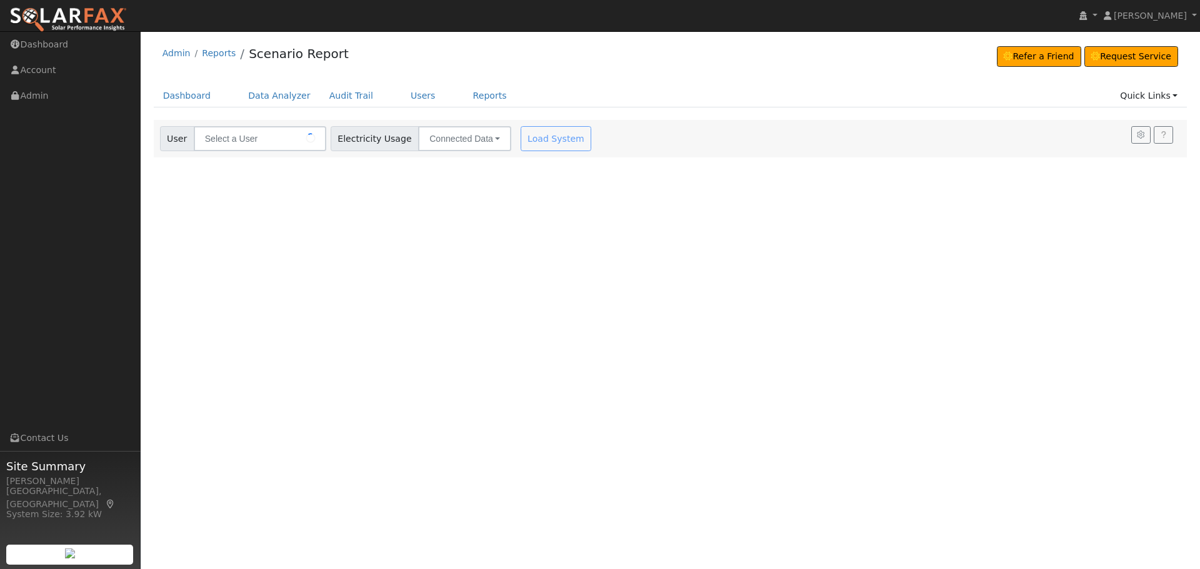
type input "[PERSON_NAME]"
type input "Pacific Gas & Electric"
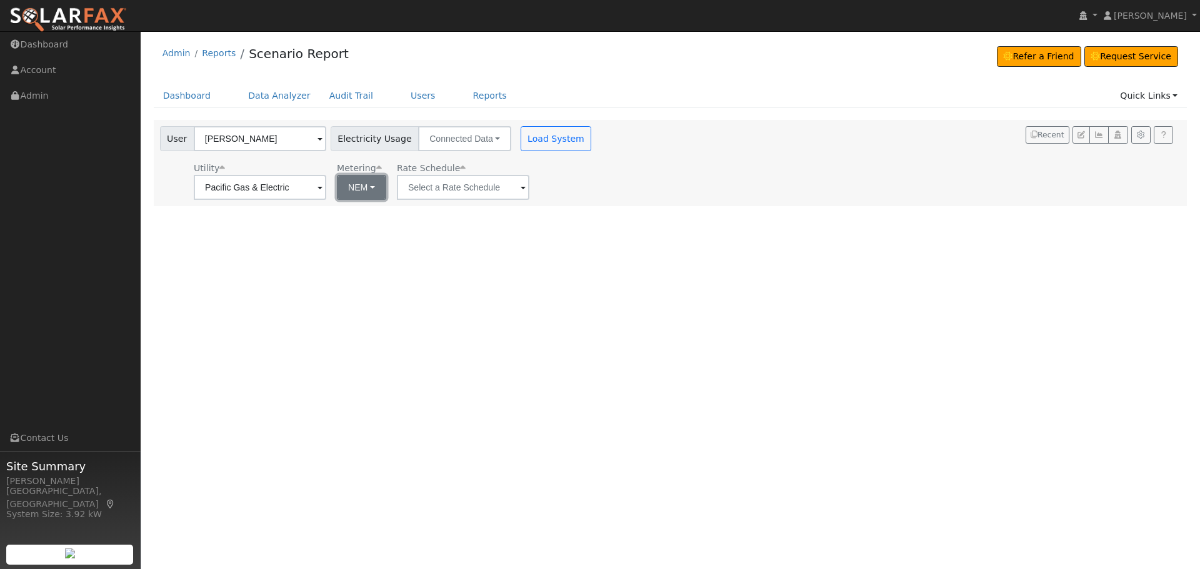
click at [365, 187] on button "NEM" at bounding box center [361, 187] width 49 height 25
click at [529, 181] on div "Utility Pacific Gas & Electric Metering NEM NEM NBT Rate Schedule" at bounding box center [376, 178] width 439 height 42
click at [487, 189] on input "text" at bounding box center [463, 187] width 132 height 25
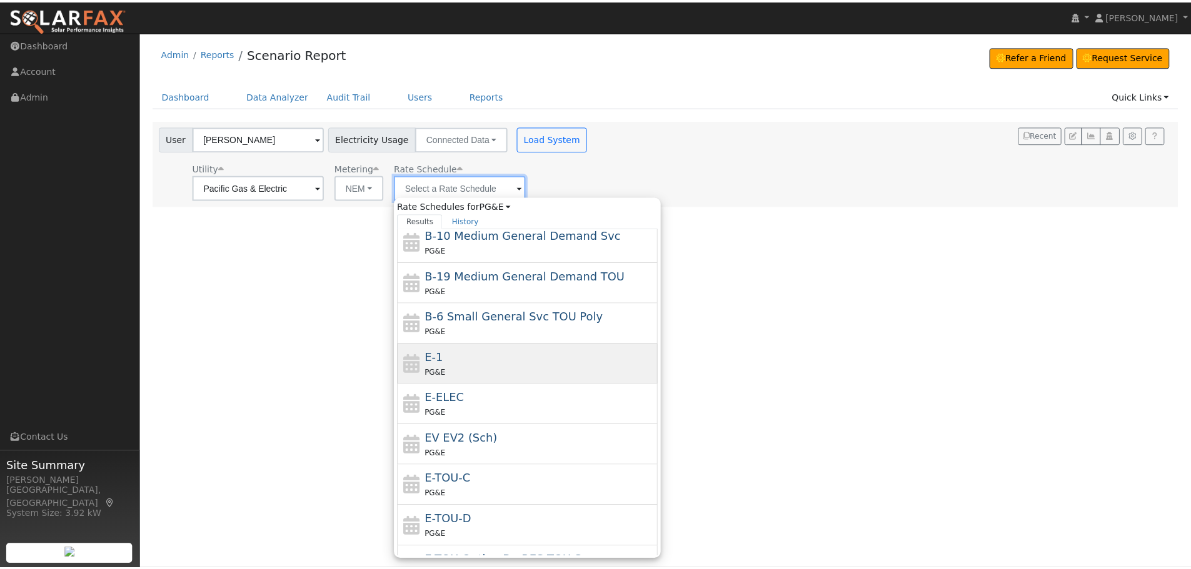
scroll to position [125, 0]
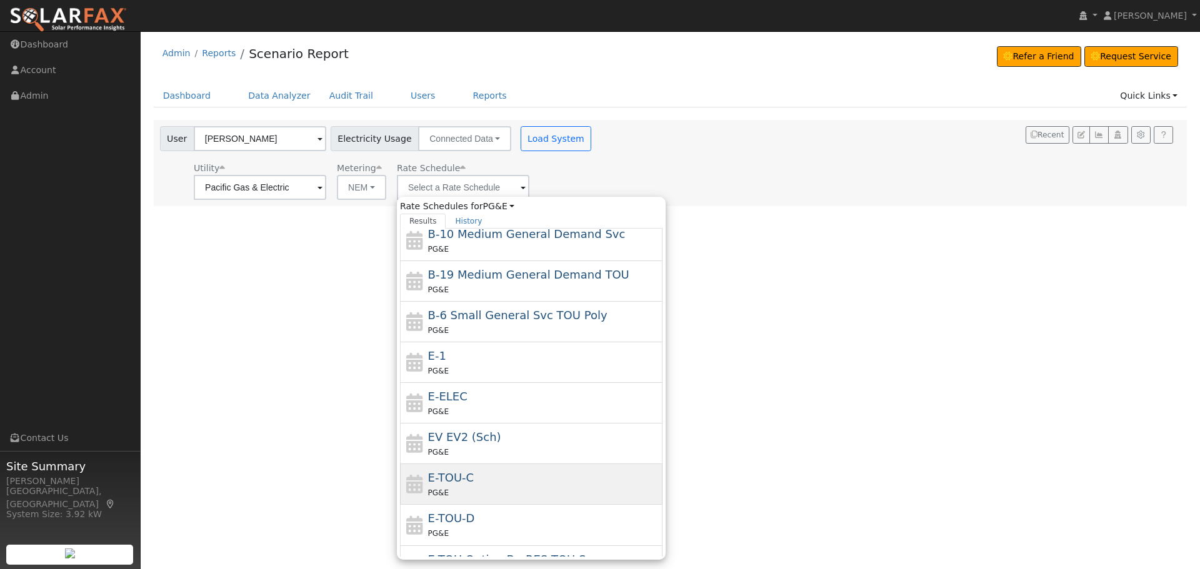
click at [432, 469] on div "E-TOU-C PG&E" at bounding box center [531, 484] width 262 height 41
type input "E-TOU-C"
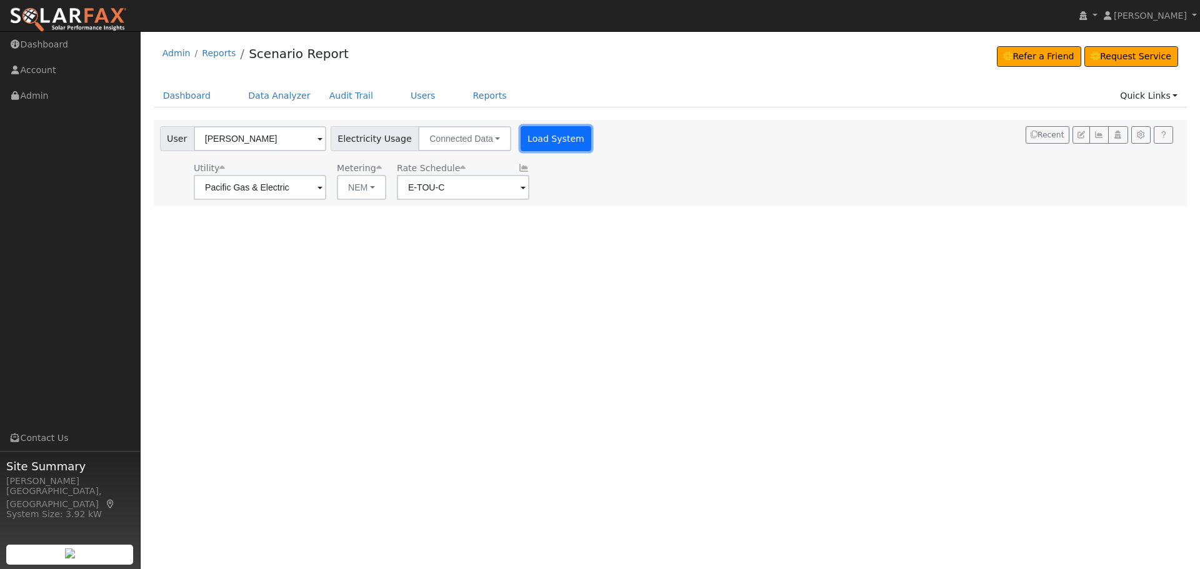
click at [557, 141] on button "Load System" at bounding box center [556, 138] width 71 height 25
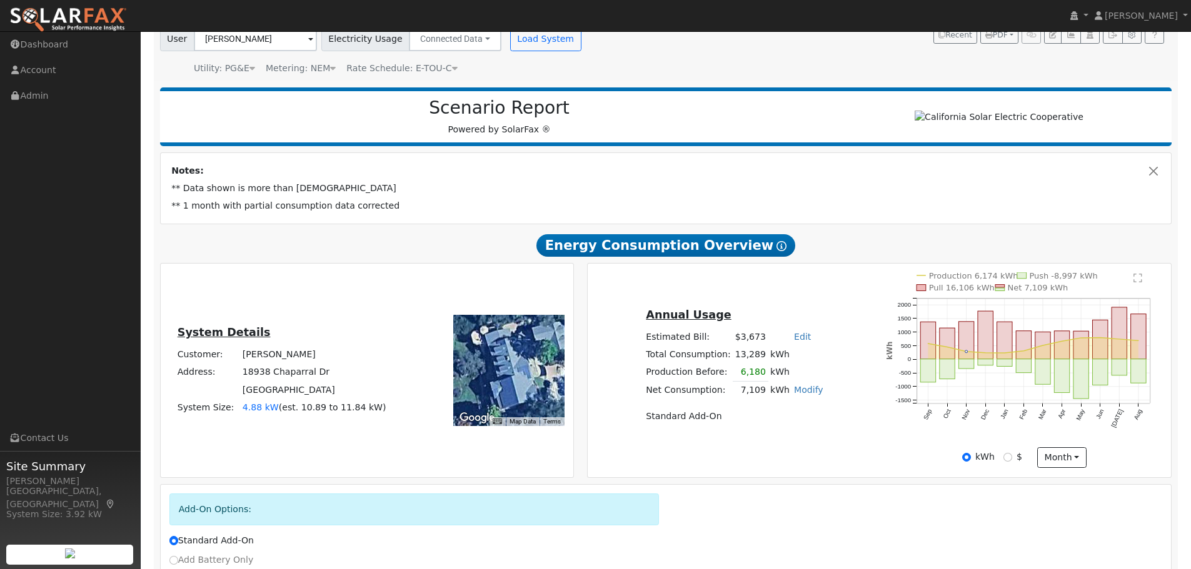
scroll to position [0, 0]
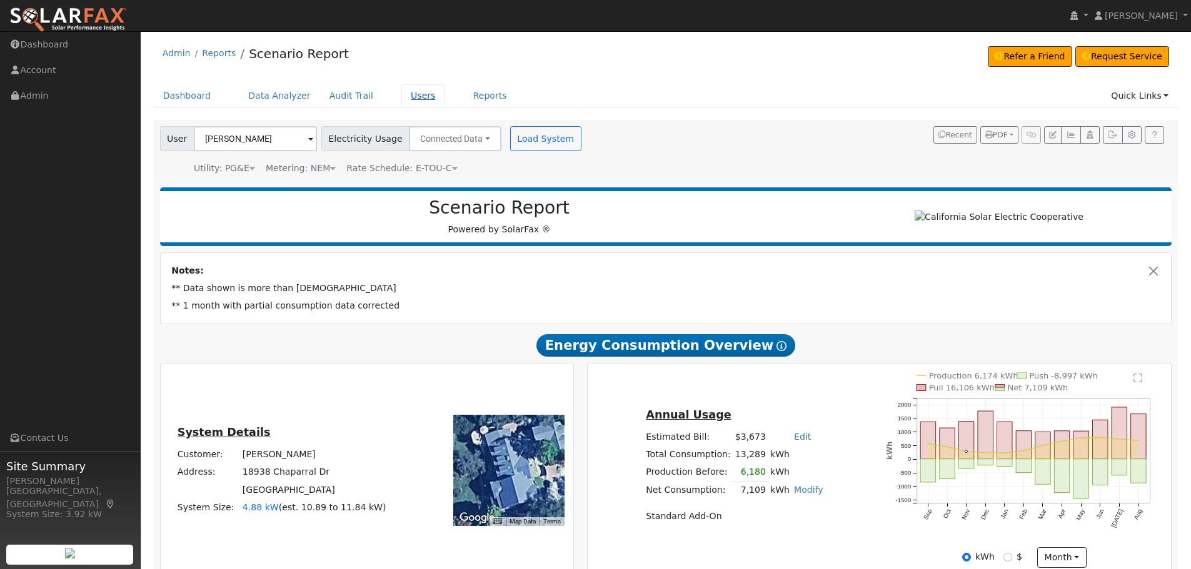
click at [410, 102] on link "Users" at bounding box center [423, 95] width 44 height 23
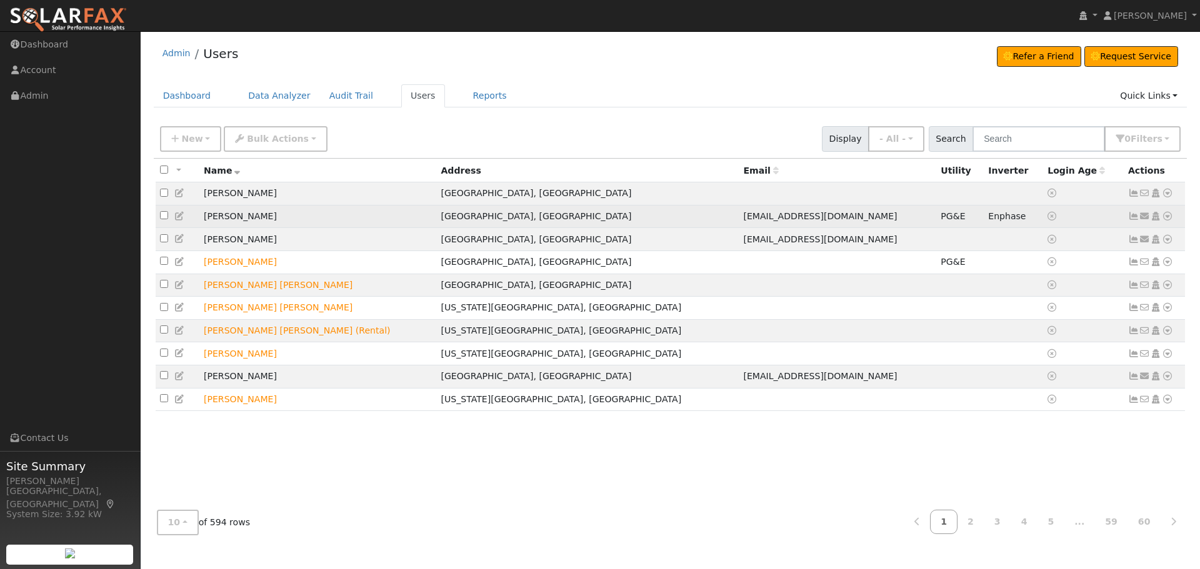
click at [1168, 216] on icon at bounding box center [1167, 216] width 11 height 9
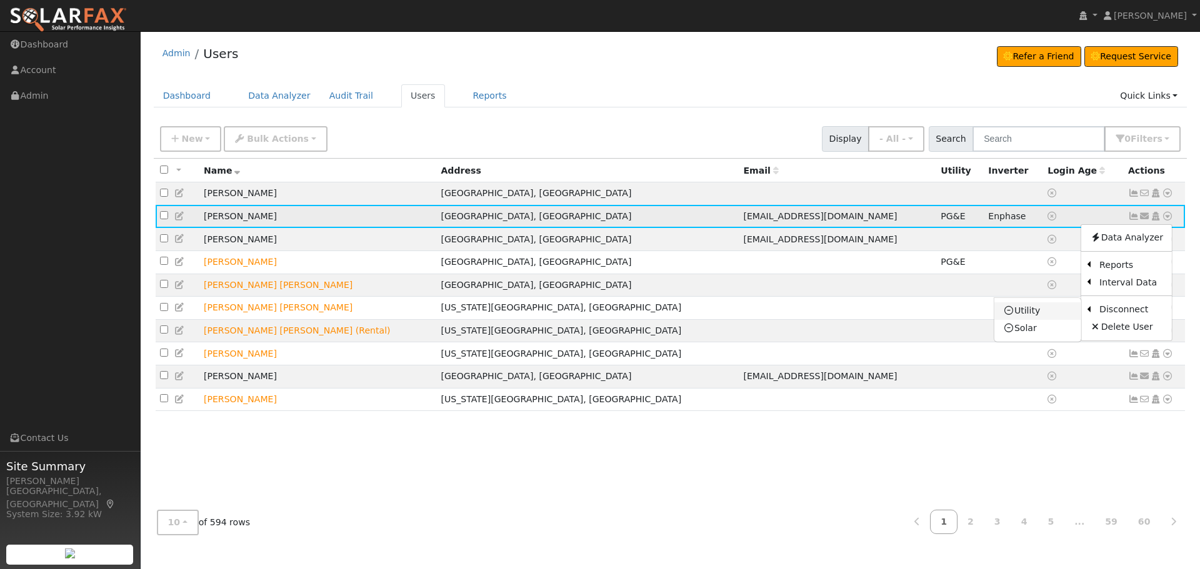
click at [1028, 313] on link "Utility" at bounding box center [1037, 310] width 87 height 17
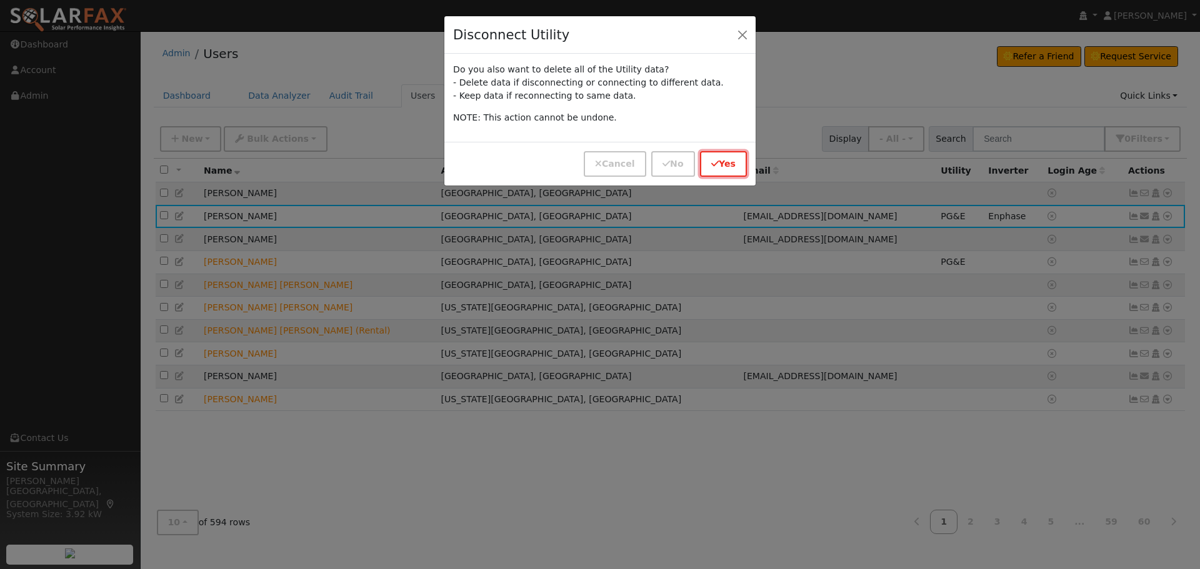
click at [725, 161] on button "Yes" at bounding box center [723, 164] width 47 height 26
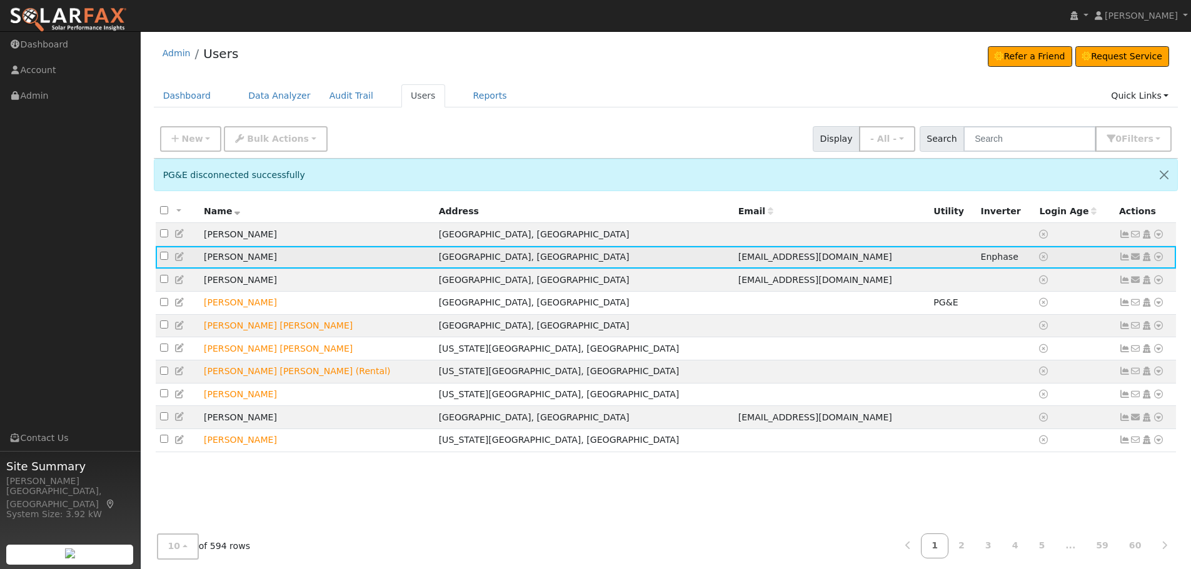
click at [1157, 257] on icon at bounding box center [1157, 256] width 11 height 9
click at [1023, 329] on link "Import From CSV" at bounding box center [1026, 324] width 92 height 17
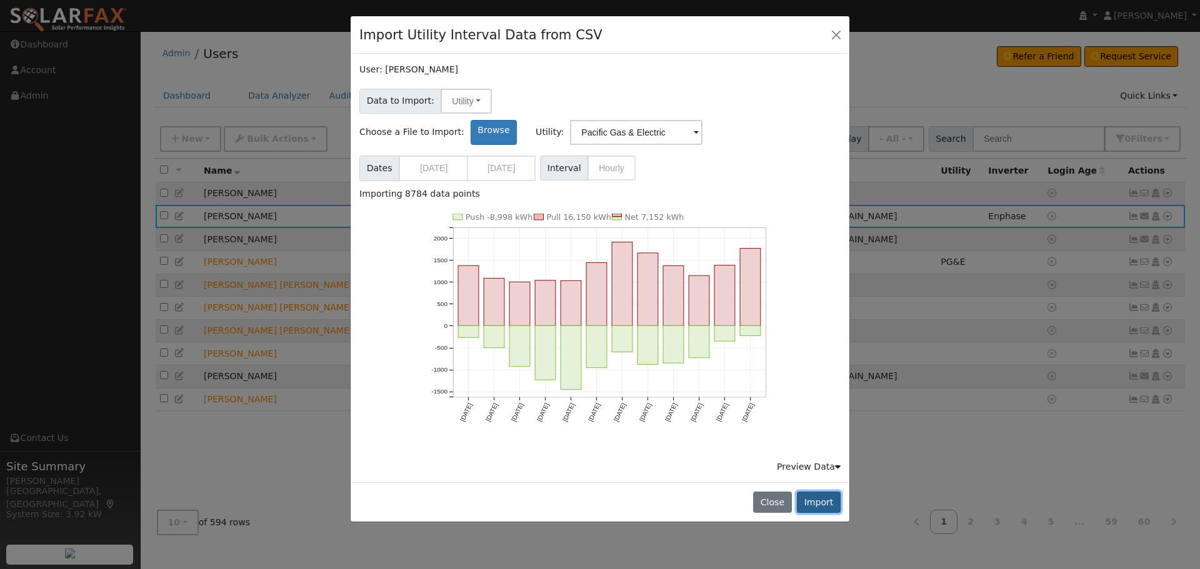
click at [814, 492] on button "Import" at bounding box center [819, 502] width 44 height 21
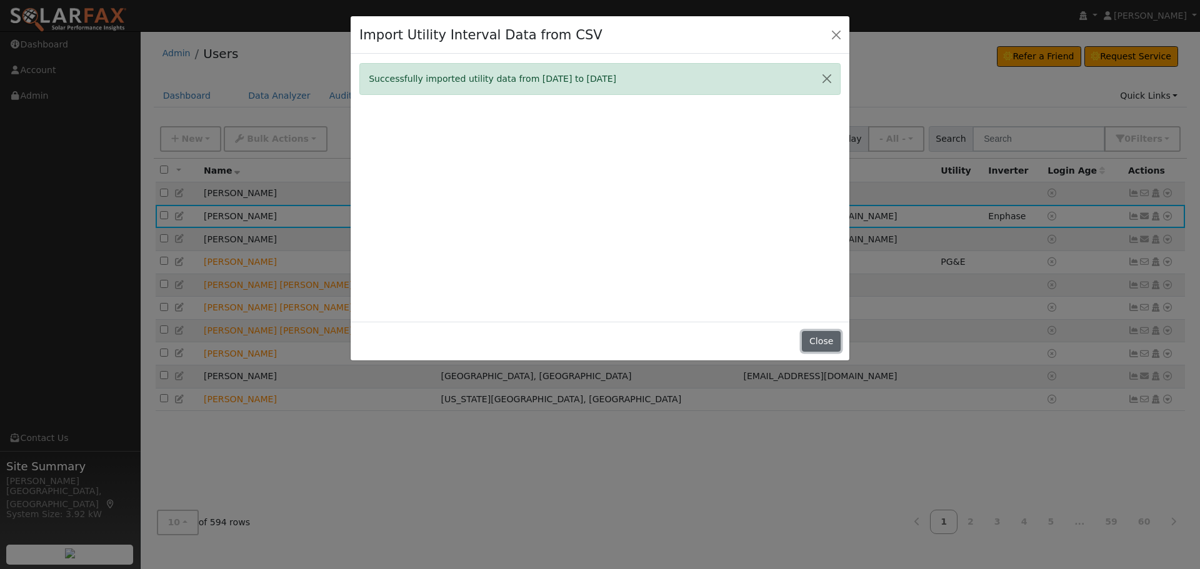
click at [821, 336] on button "Close" at bounding box center [821, 341] width 38 height 21
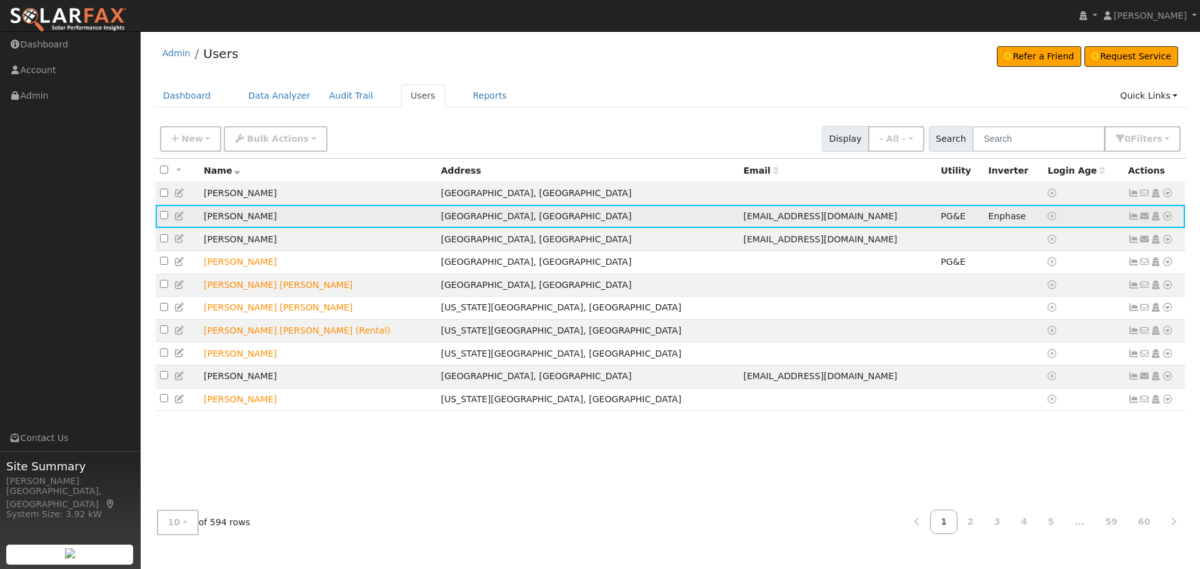
click at [1172, 221] on icon at bounding box center [1167, 216] width 11 height 9
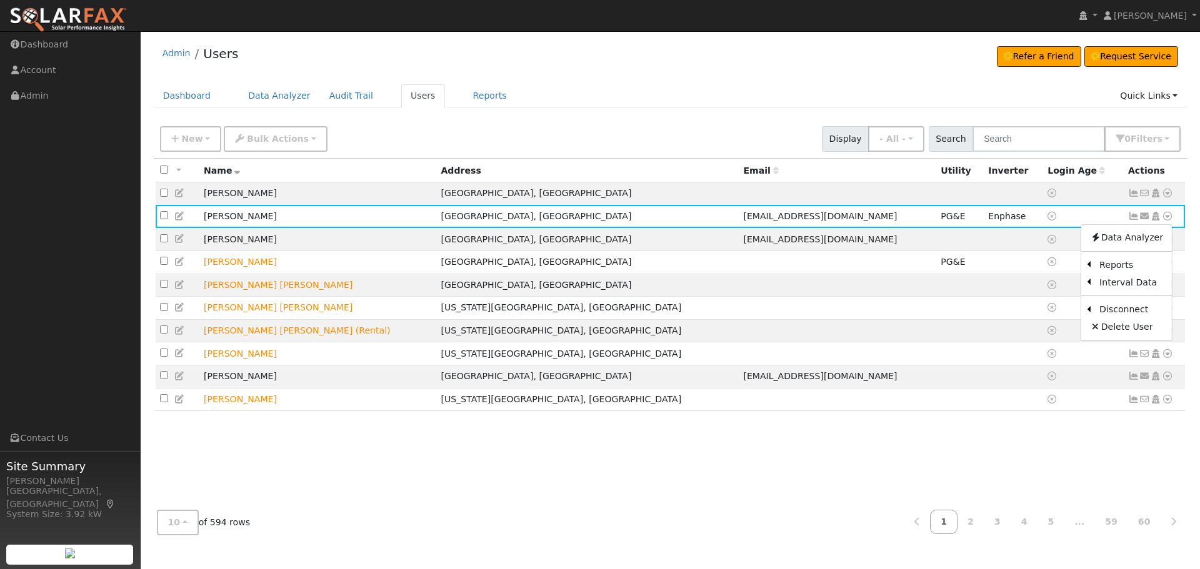
click at [0, 0] on link "Solar" at bounding box center [0, 0] width 0 height 0
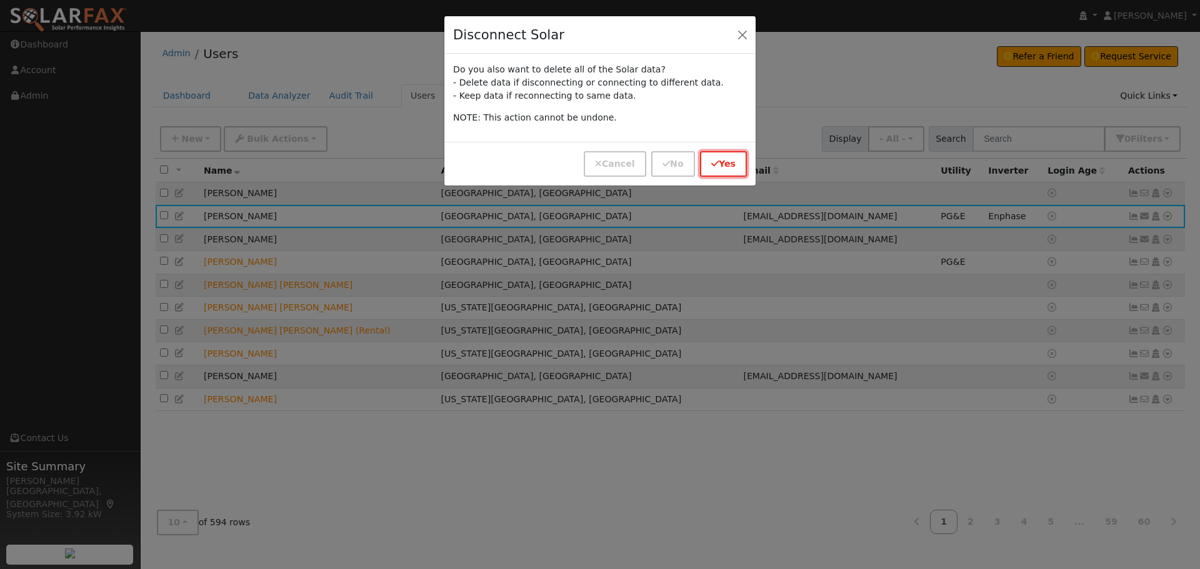
click at [721, 157] on button "Yes" at bounding box center [723, 164] width 47 height 26
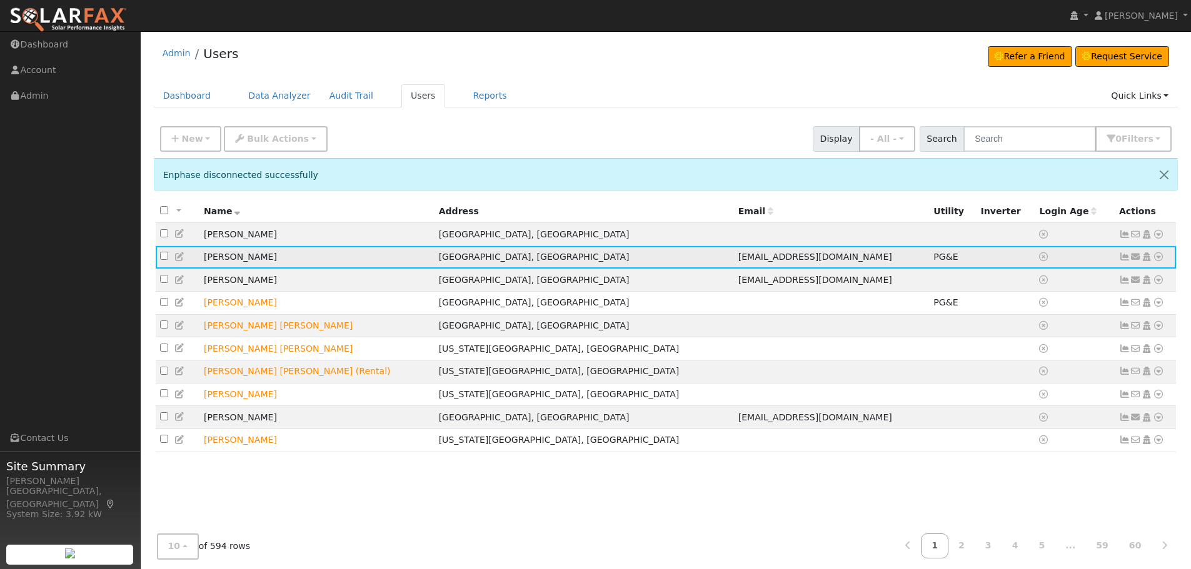
click at [1156, 256] on icon at bounding box center [1157, 256] width 11 height 9
click at [1043, 325] on link "Import From CSV" at bounding box center [1026, 324] width 92 height 17
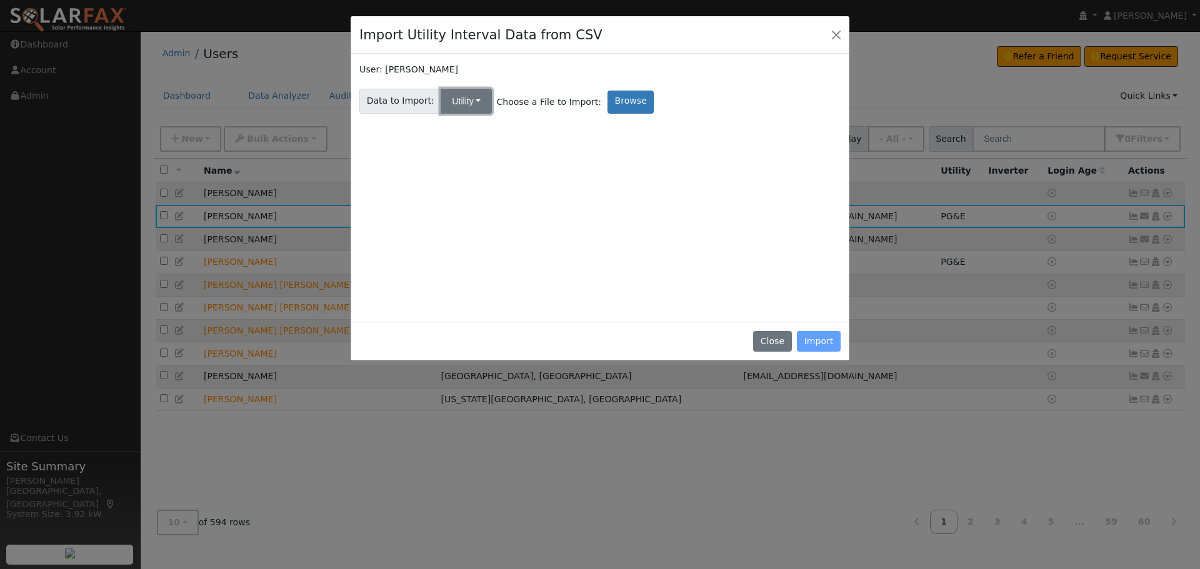
click at [464, 100] on button "Utility" at bounding box center [466, 101] width 51 height 25
click at [464, 147] on link "Solar" at bounding box center [476, 145] width 87 height 17
click at [607, 102] on label "Browse" at bounding box center [630, 102] width 46 height 23
click at [0, 0] on input "Browse" at bounding box center [0, 0] width 0 height 0
click at [780, 340] on button "Close" at bounding box center [772, 341] width 38 height 21
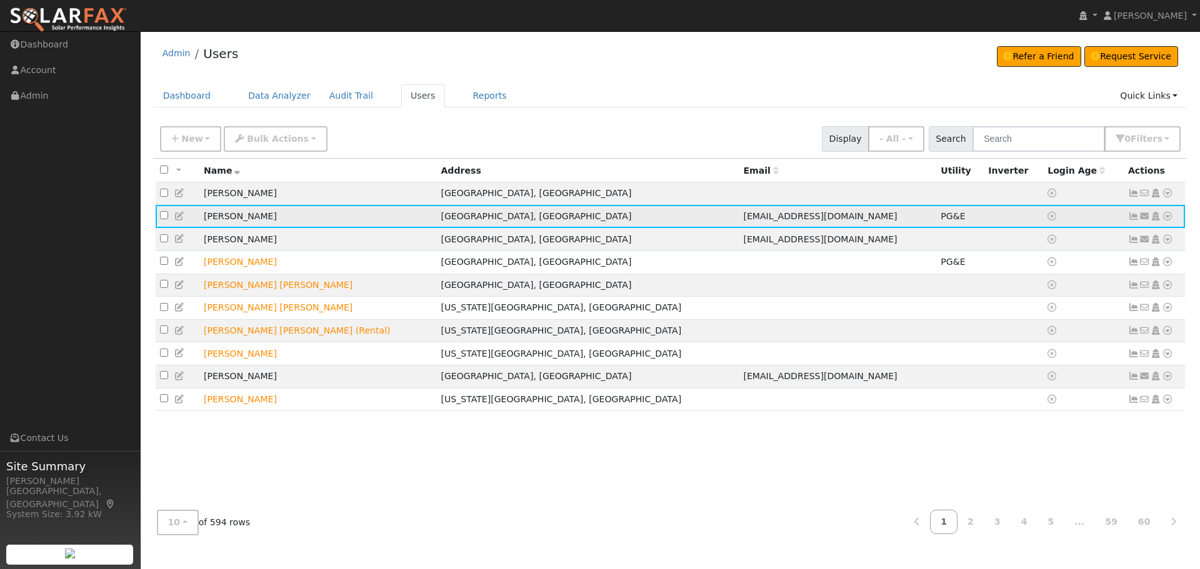
click at [1165, 221] on icon at bounding box center [1167, 216] width 11 height 9
click at [1039, 285] on link "Import From CSV" at bounding box center [1035, 283] width 92 height 17
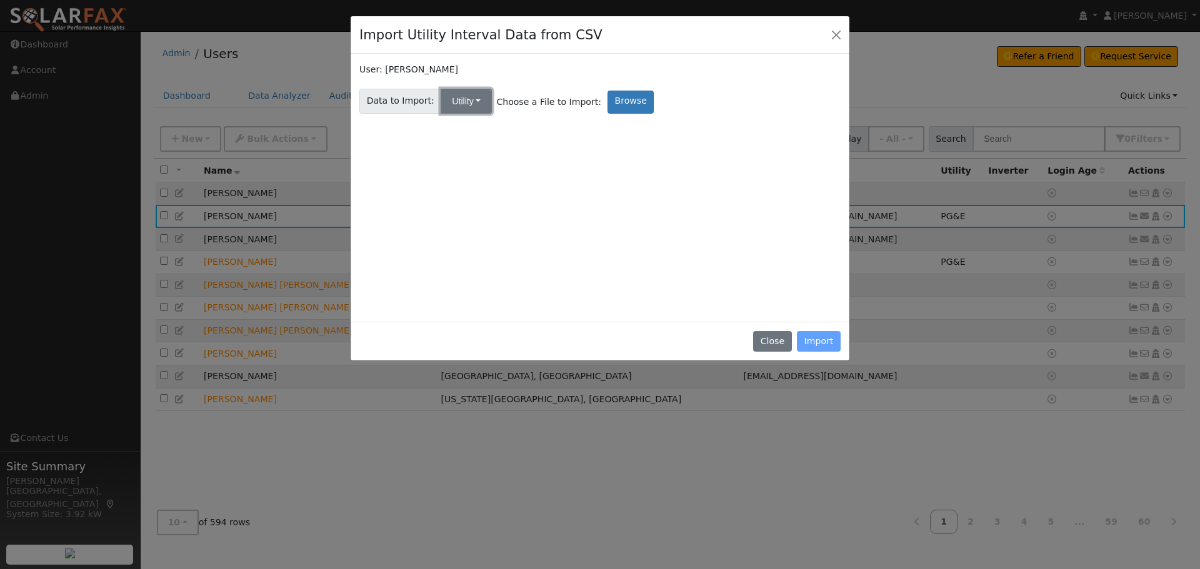
click at [457, 101] on button "Utility" at bounding box center [466, 101] width 51 height 25
click at [465, 142] on link "Solar" at bounding box center [476, 145] width 87 height 17
click at [609, 97] on label "Browse" at bounding box center [630, 102] width 46 height 23
click at [0, 0] on input "Browse" at bounding box center [0, 0] width 0 height 0
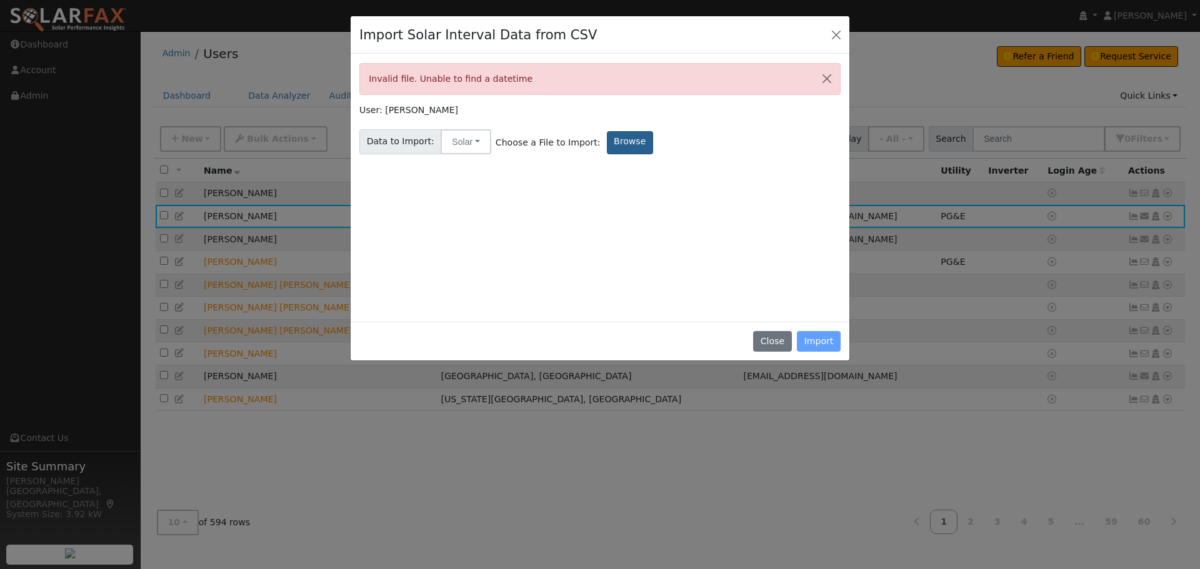
click at [607, 141] on label "Browse" at bounding box center [630, 142] width 46 height 23
click at [0, 0] on input "Browse" at bounding box center [0, 0] width 0 height 0
click at [607, 138] on label "Browse" at bounding box center [630, 142] width 46 height 23
click at [0, 0] on input "Browse" at bounding box center [0, 0] width 0 height 0
click at [607, 138] on label "Browse" at bounding box center [630, 142] width 46 height 23
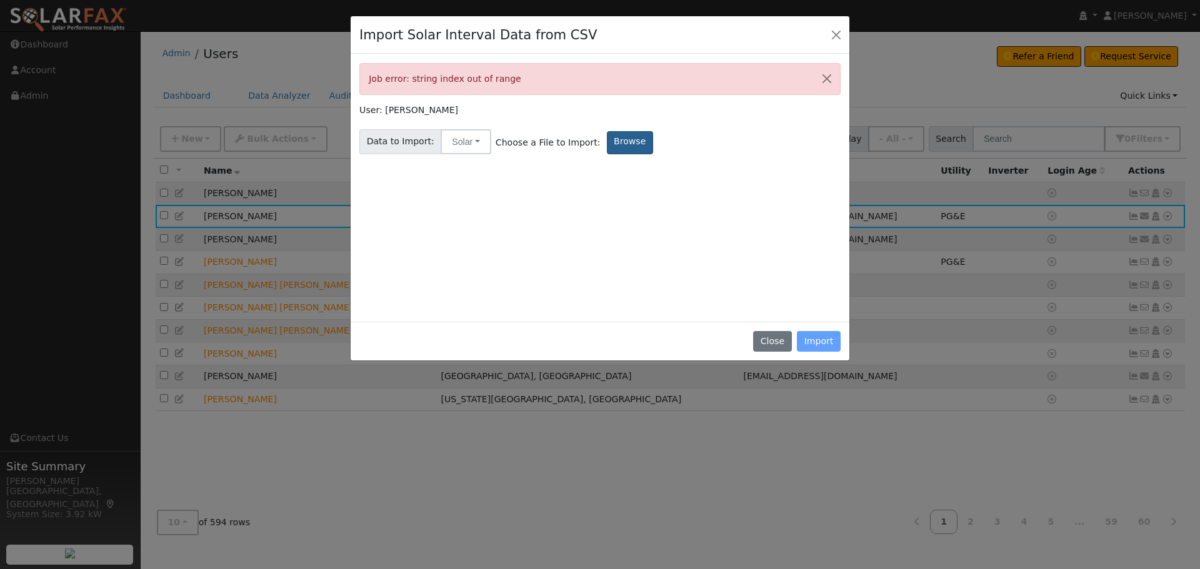
click at [0, 0] on input "Browse" at bounding box center [0, 0] width 0 height 0
click at [770, 337] on button "Close" at bounding box center [772, 341] width 38 height 21
